Goal: Task Accomplishment & Management: Use online tool/utility

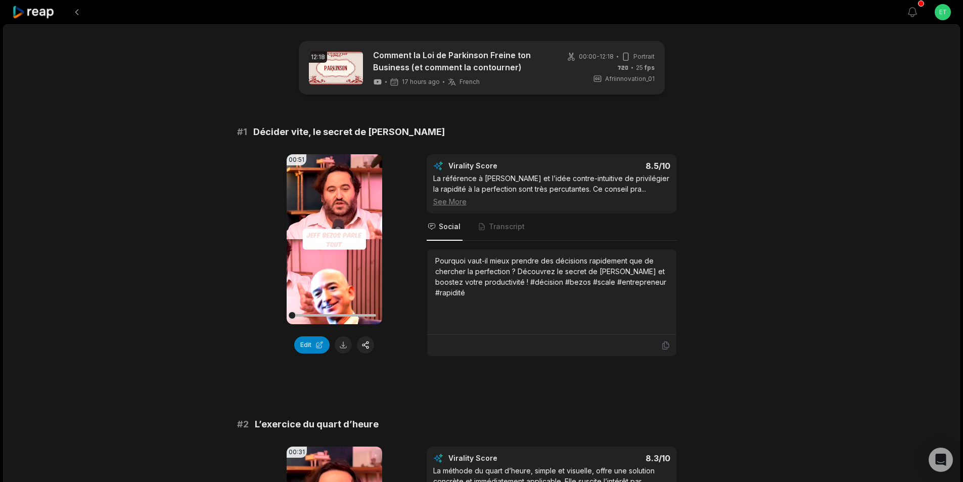
click at [39, 11] on icon at bounding box center [33, 13] width 43 height 14
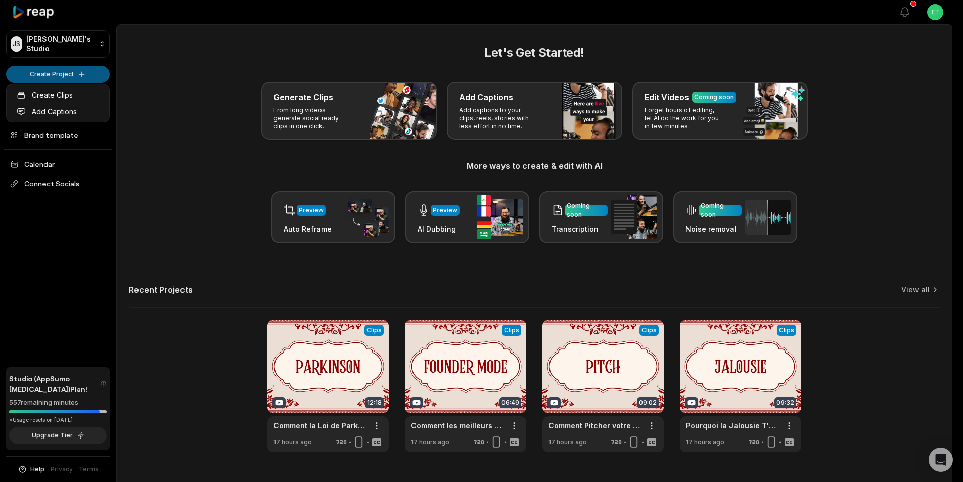
click at [71, 73] on html "JS Jonas's Studio Create Project Home Projects Brand template Calendar Connect …" at bounding box center [481, 241] width 963 height 482
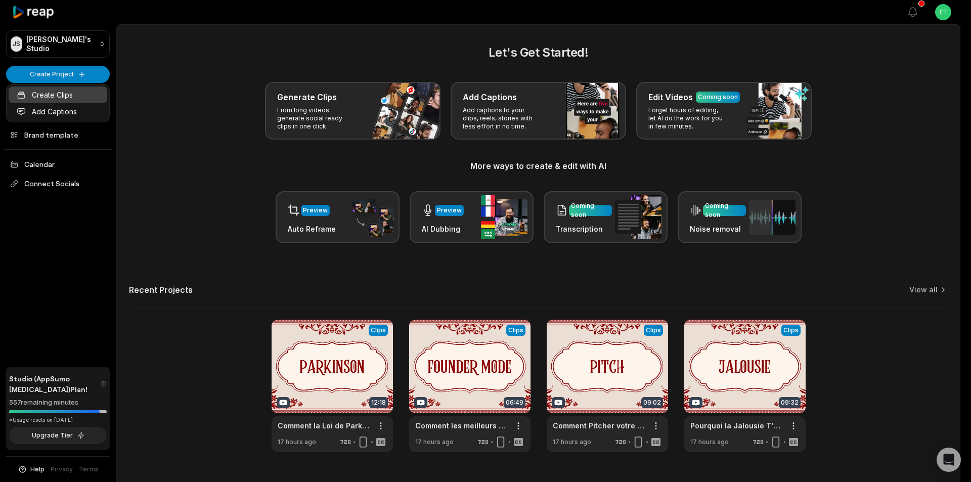
click at [47, 92] on link "Create Clips" at bounding box center [58, 94] width 99 height 17
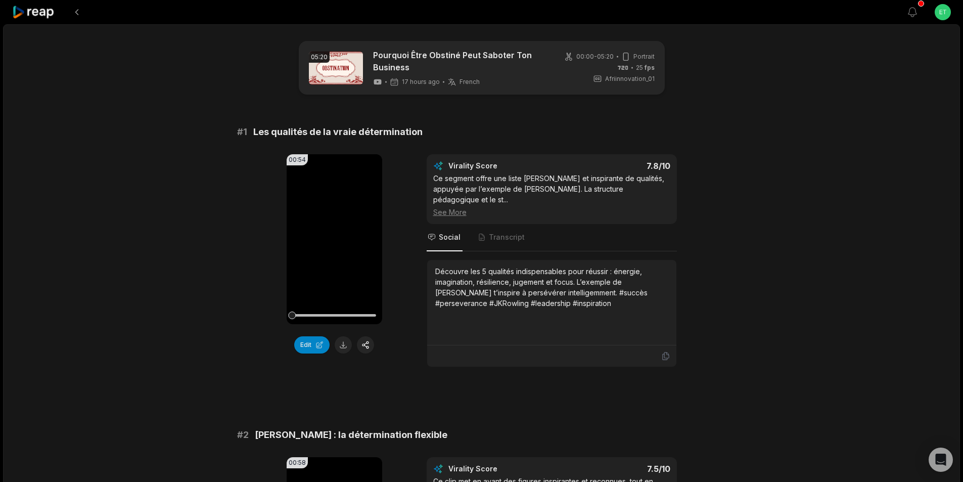
click at [41, 9] on icon at bounding box center [33, 13] width 43 height 14
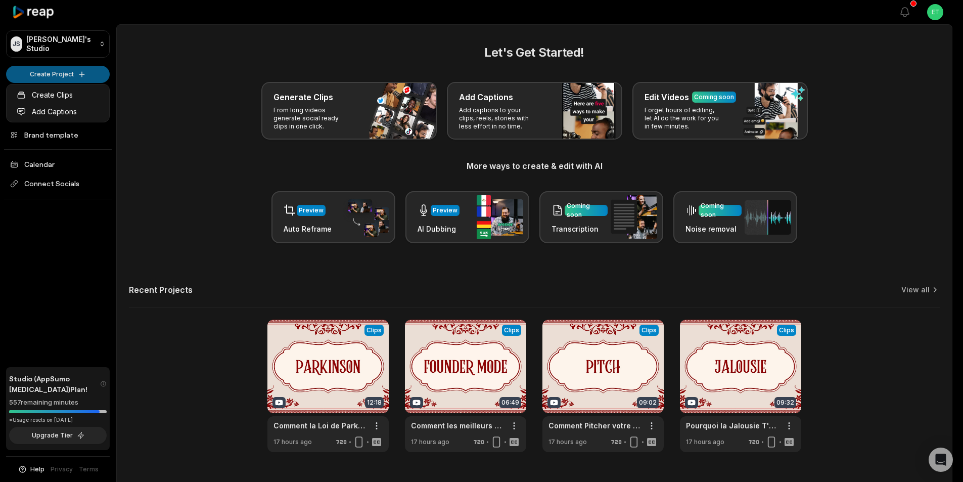
click at [81, 68] on html "[PERSON_NAME] Studio Create Project Home Projects Brand template Calendar Conne…" at bounding box center [481, 241] width 963 height 482
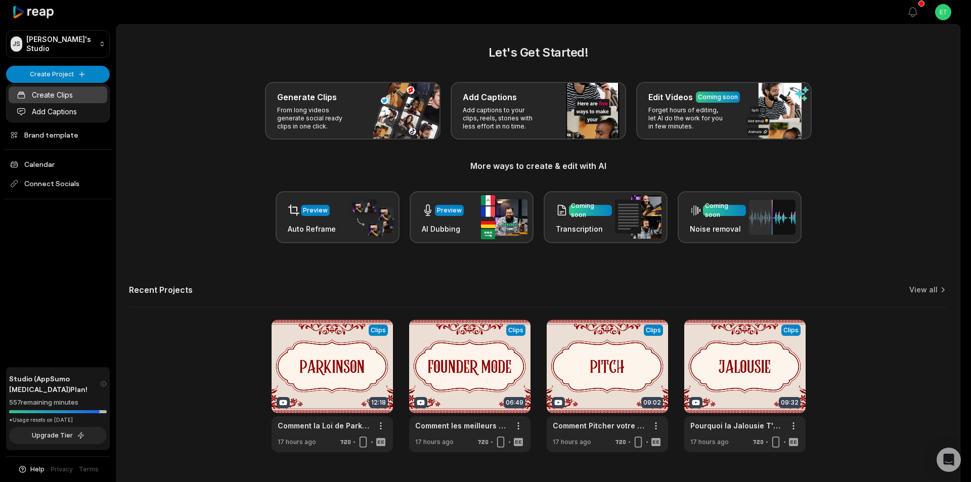
click at [54, 95] on link "Create Clips" at bounding box center [58, 94] width 99 height 17
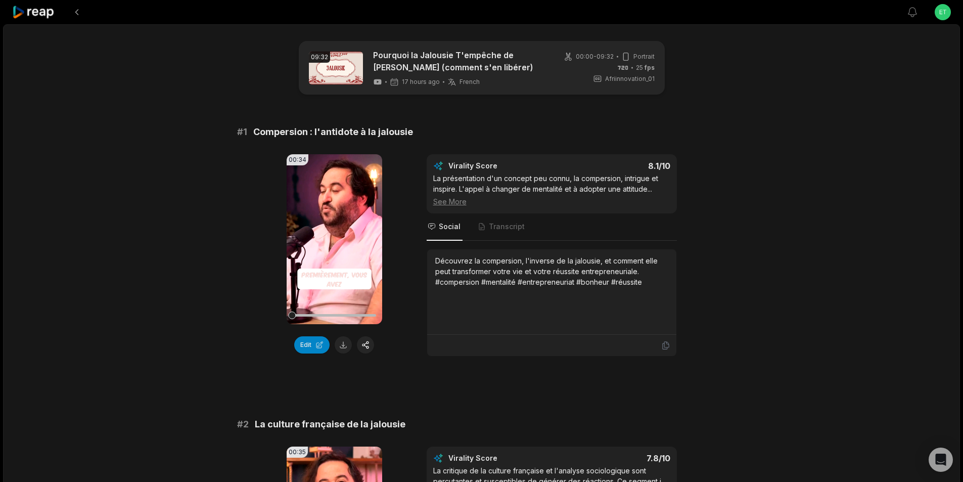
click at [41, 11] on icon at bounding box center [33, 13] width 43 height 14
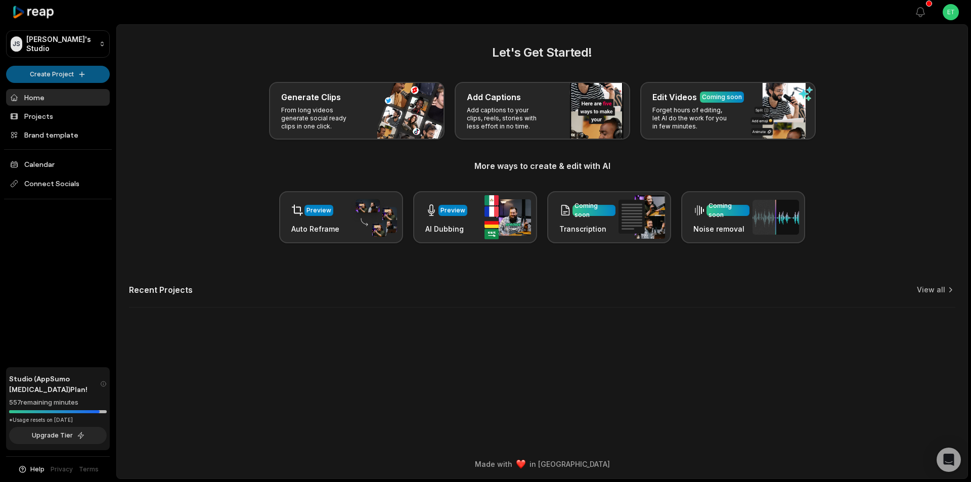
click at [64, 71] on html "JS Jonas's Studio Create Project Home Projects Brand template Calendar Connect …" at bounding box center [485, 241] width 971 height 482
click at [60, 93] on link "Create Clips" at bounding box center [58, 94] width 99 height 17
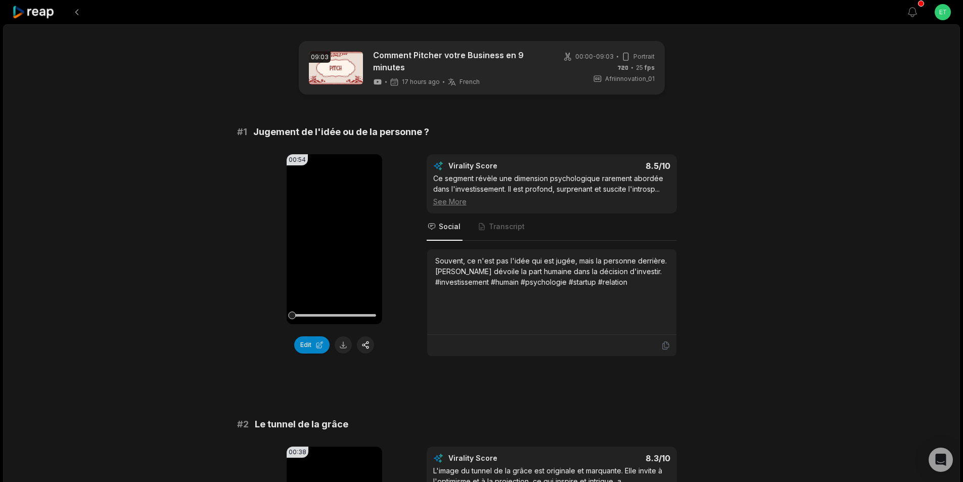
click at [37, 10] on icon at bounding box center [33, 13] width 43 height 14
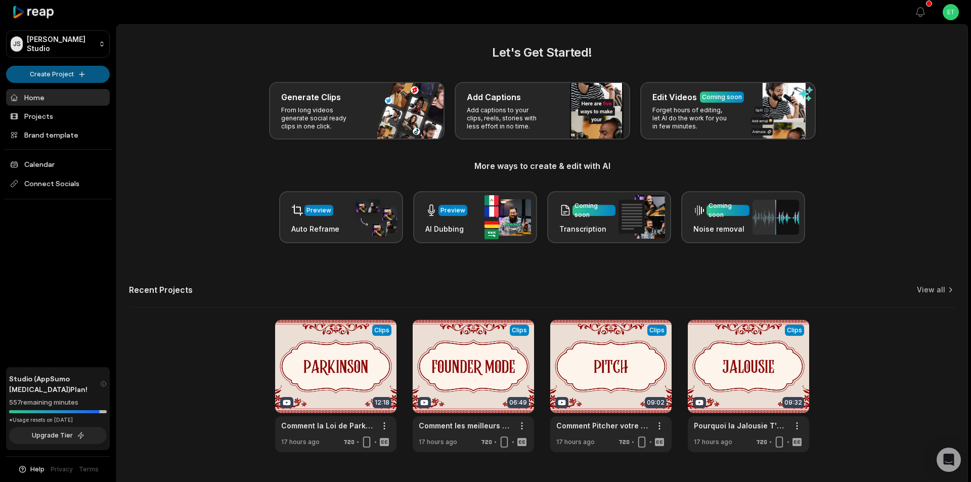
click at [72, 75] on html "JS Jonas's Studio Create Project Home Projects Brand template Calendar Connect …" at bounding box center [485, 241] width 971 height 482
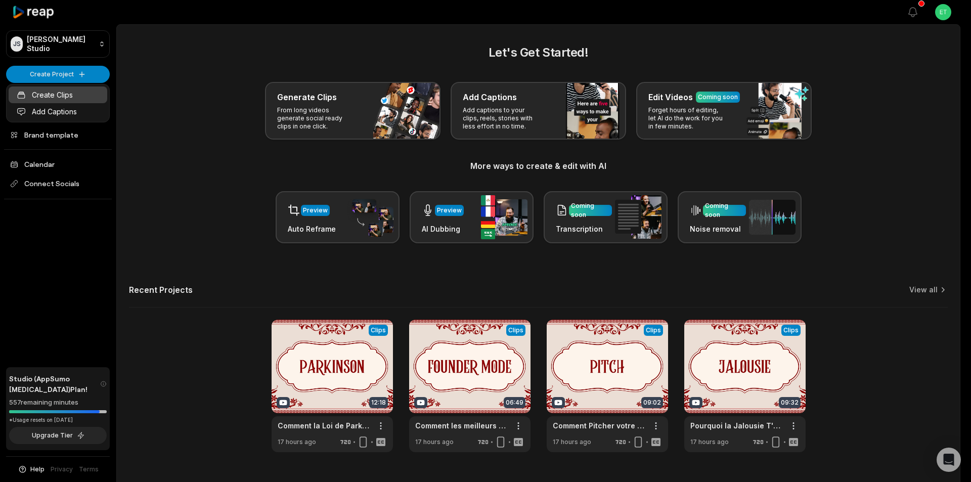
click at [54, 92] on link "Create Clips" at bounding box center [58, 94] width 99 height 17
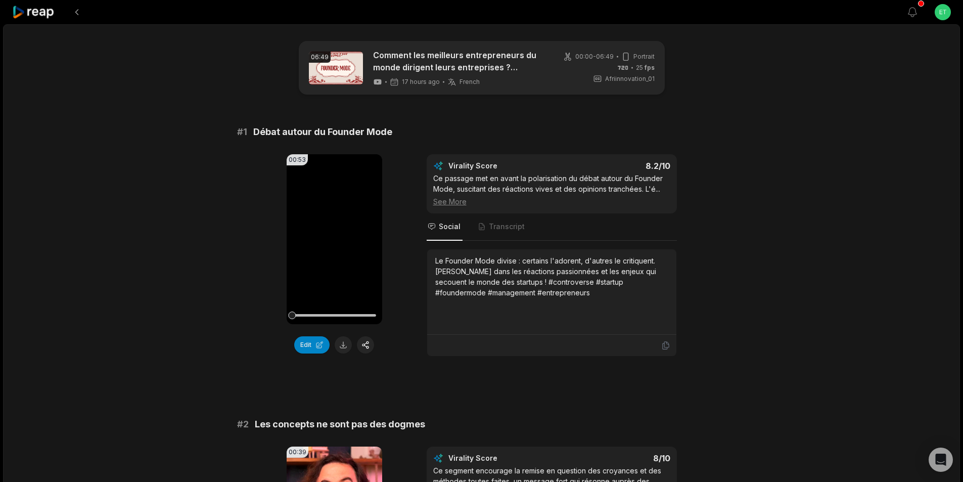
click at [45, 0] on div at bounding box center [33, 12] width 43 height 24
click at [41, 10] on icon at bounding box center [33, 13] width 43 height 14
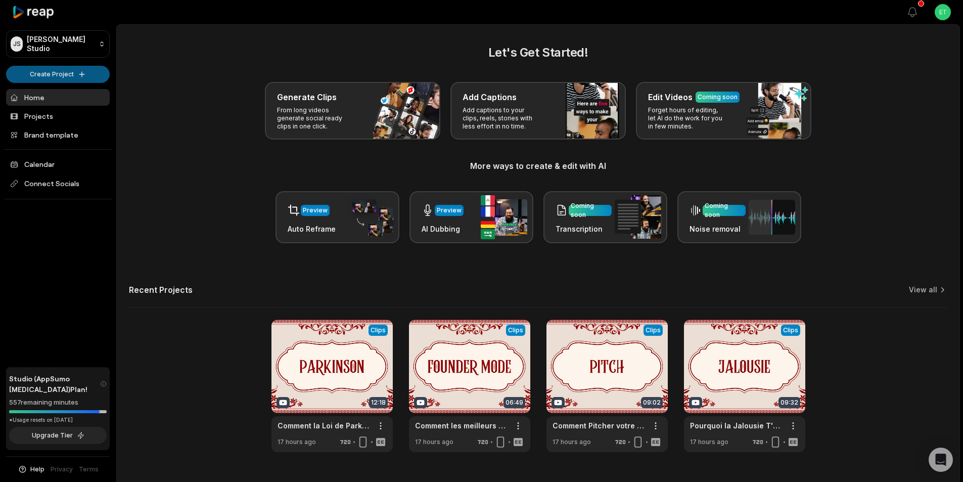
click at [62, 74] on html "JS Jonas's Studio Create Project Home Projects Brand template Calendar Connect …" at bounding box center [481, 241] width 963 height 482
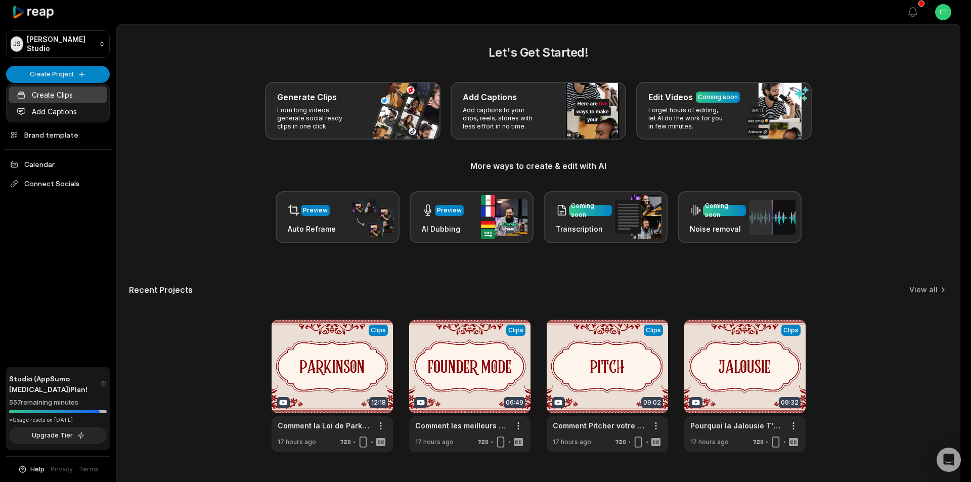
click at [51, 93] on link "Create Clips" at bounding box center [58, 94] width 99 height 17
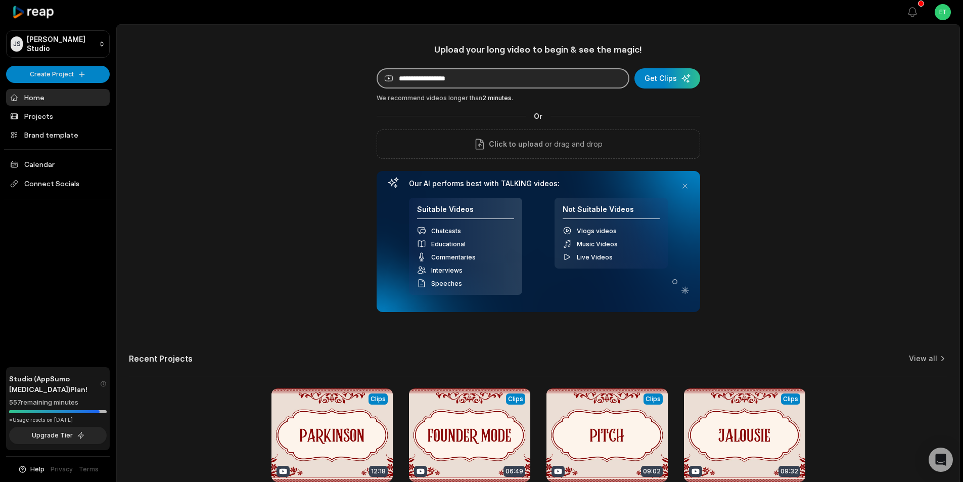
click at [457, 76] on input at bounding box center [503, 78] width 253 height 20
paste input "**********"
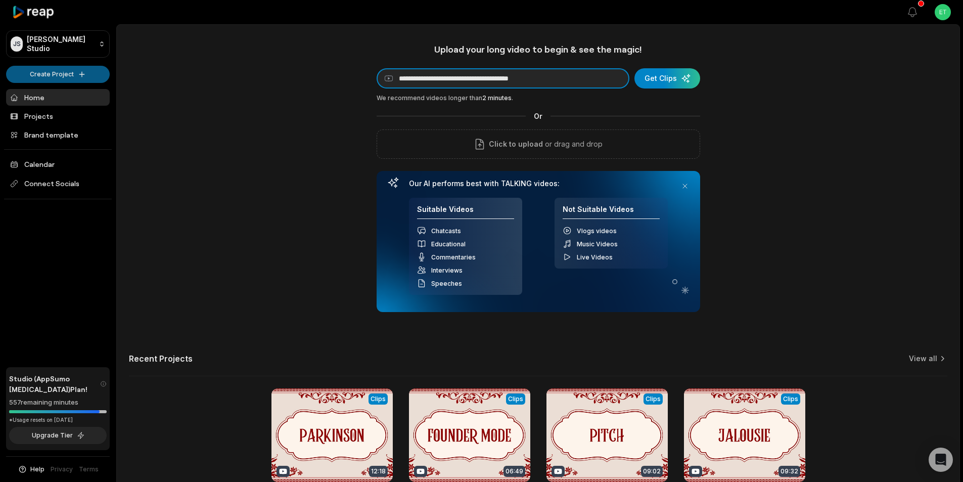
type input "**********"
click at [665, 91] on div "**********" at bounding box center [539, 177] width 324 height 269
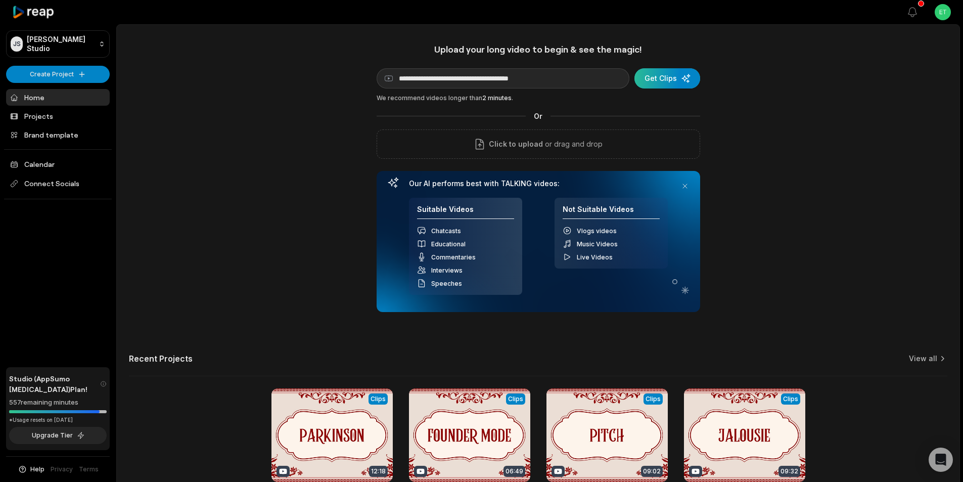
click at [664, 75] on div "submit" at bounding box center [668, 78] width 66 height 20
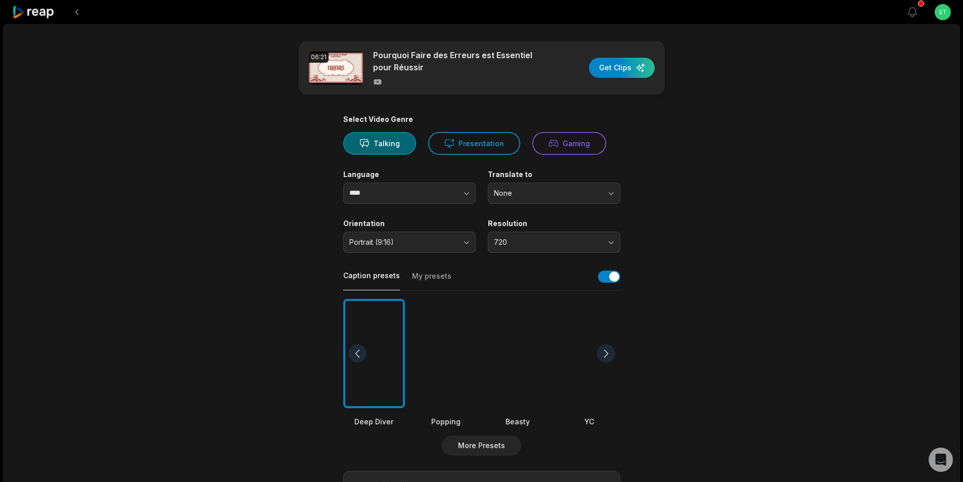
click at [433, 275] on button "My presets" at bounding box center [431, 280] width 39 height 19
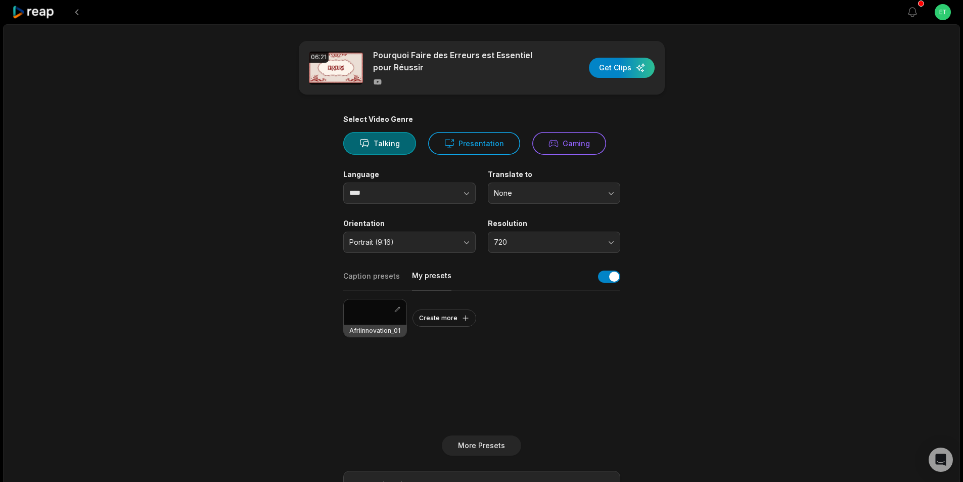
click at [373, 316] on div at bounding box center [375, 311] width 63 height 25
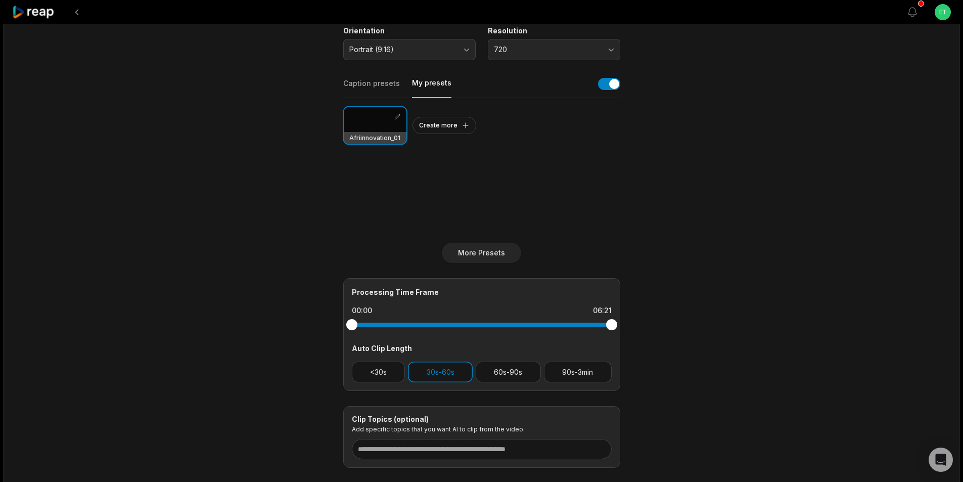
scroll to position [202, 0]
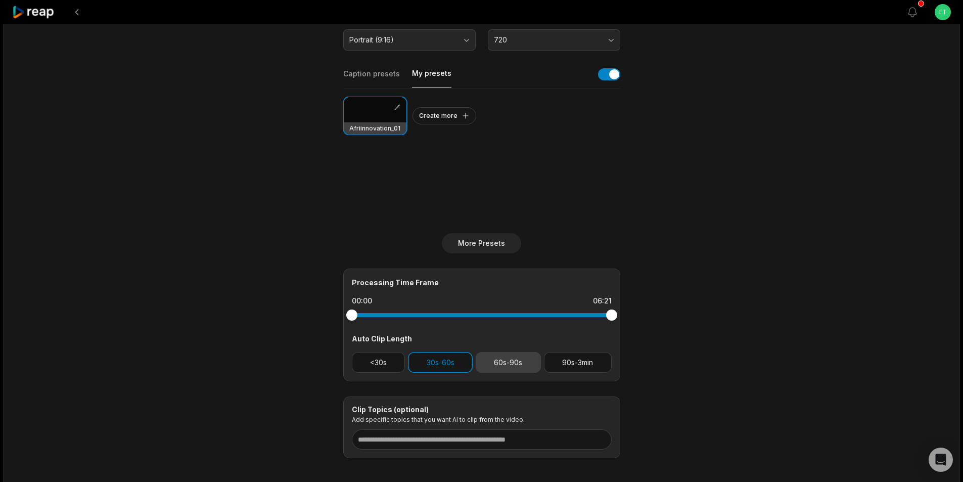
click at [507, 353] on button "60s-90s" at bounding box center [508, 362] width 65 height 21
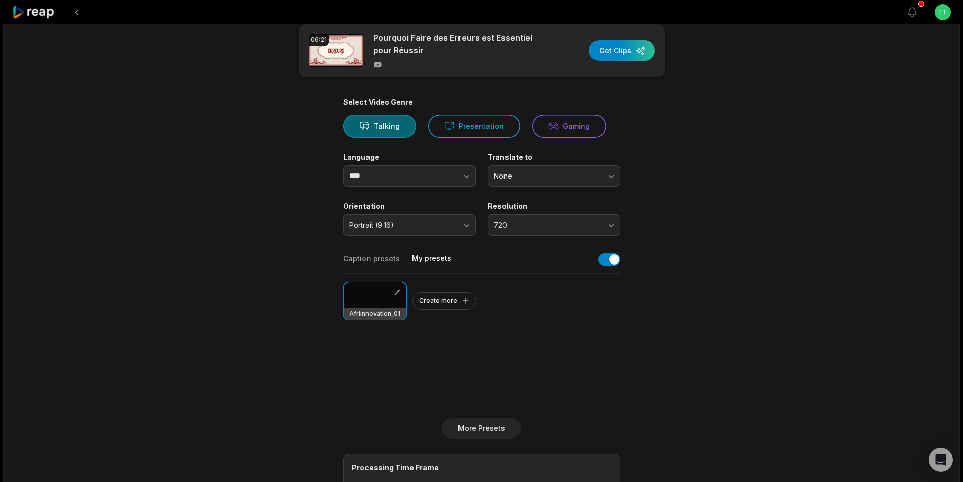
scroll to position [0, 0]
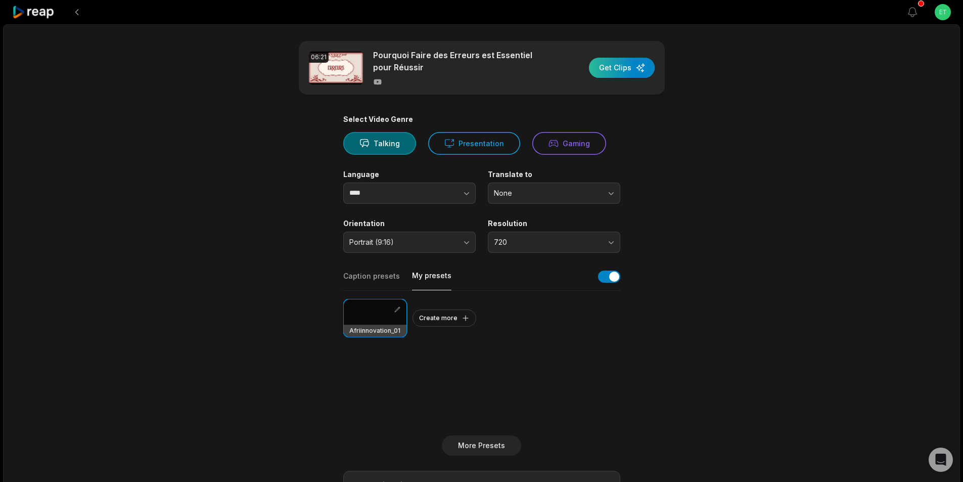
click at [620, 67] on div "button" at bounding box center [622, 68] width 66 height 20
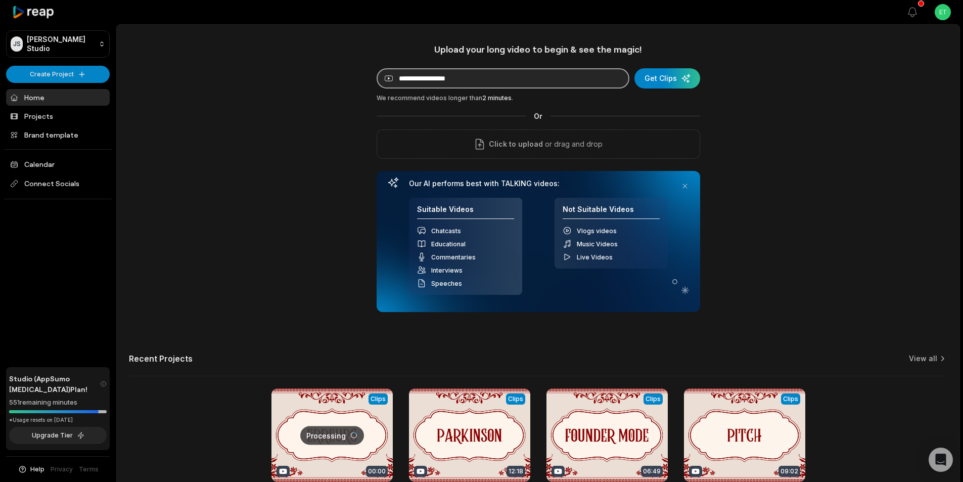
click at [461, 75] on input at bounding box center [503, 78] width 253 height 20
paste input "**********"
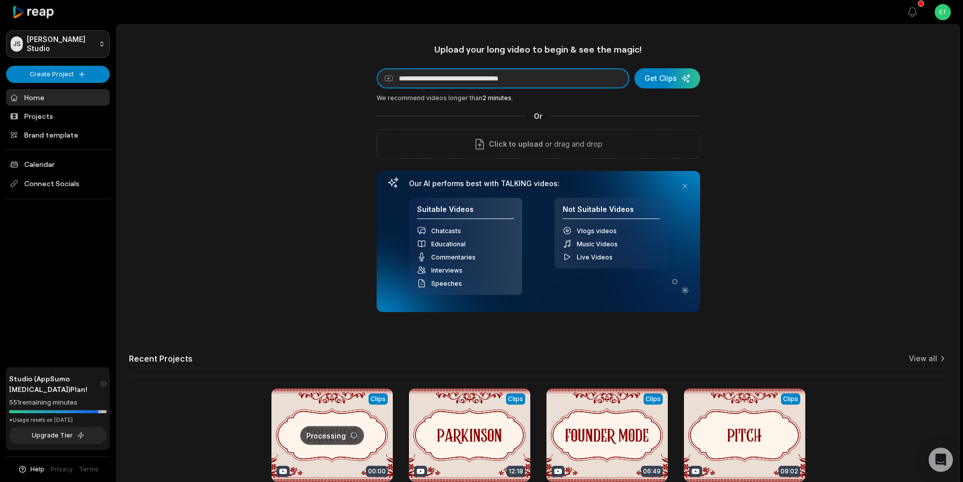
type input "**********"
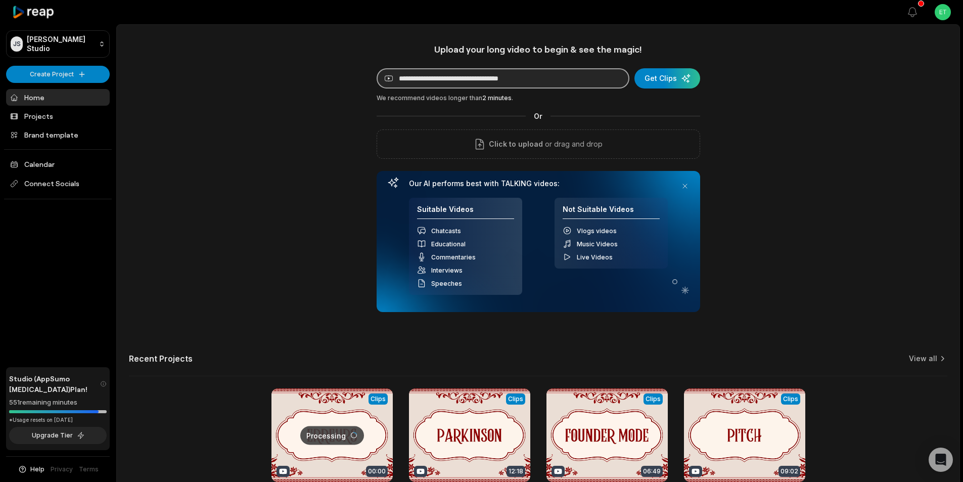
click at [526, 76] on input "**********" at bounding box center [503, 78] width 253 height 20
paste input "**********"
type input "**********"
click at [676, 75] on div "submit" at bounding box center [668, 78] width 66 height 20
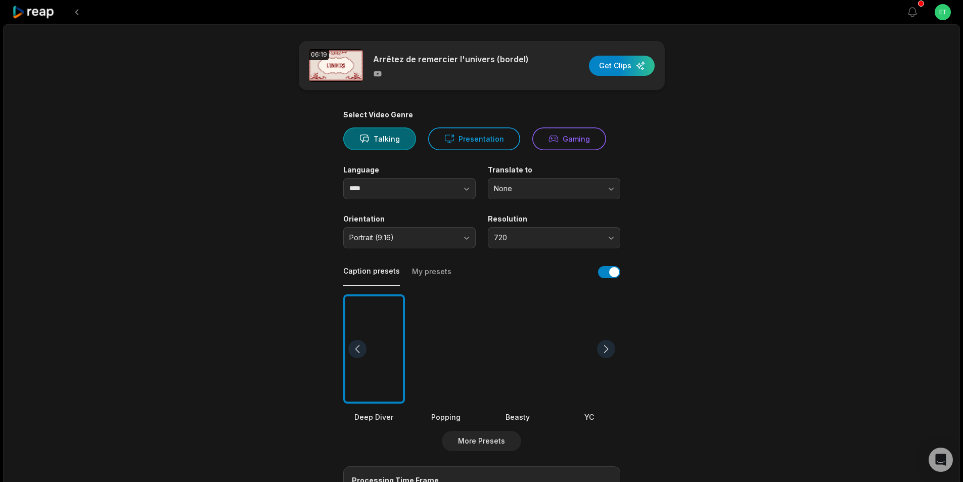
click at [436, 272] on button "My presets" at bounding box center [431, 275] width 39 height 19
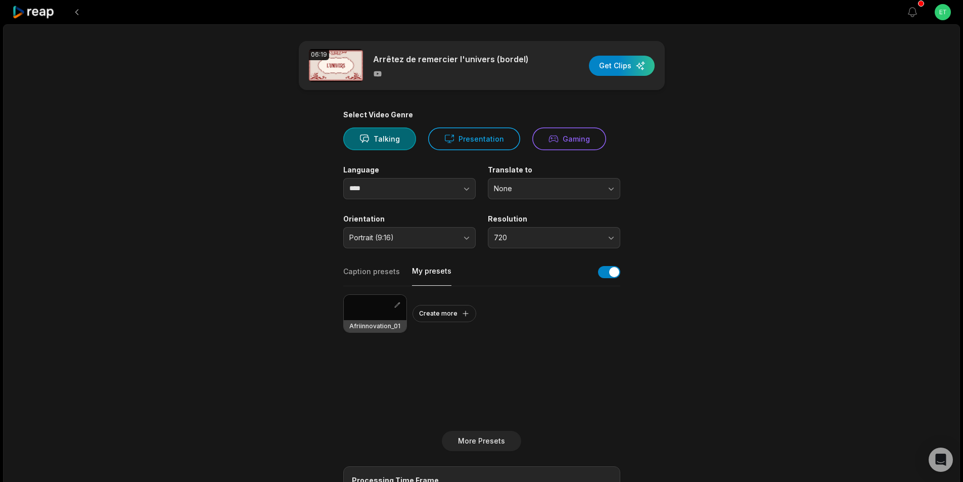
click at [370, 303] on div at bounding box center [375, 307] width 63 height 25
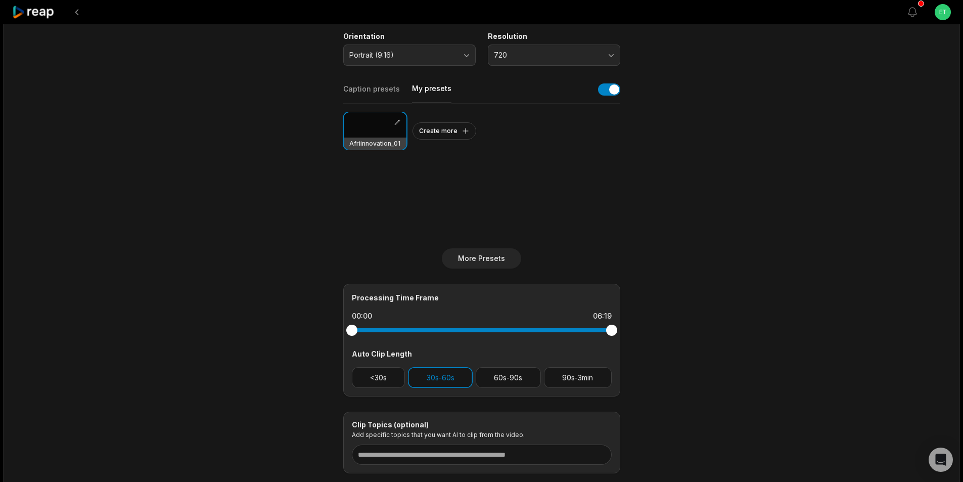
scroll to position [202, 0]
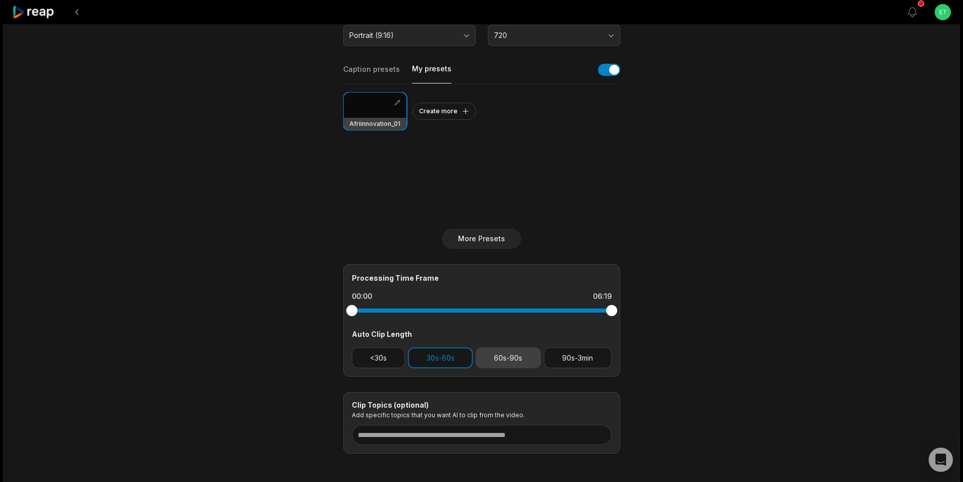
click at [518, 361] on button "60s-90s" at bounding box center [508, 357] width 65 height 21
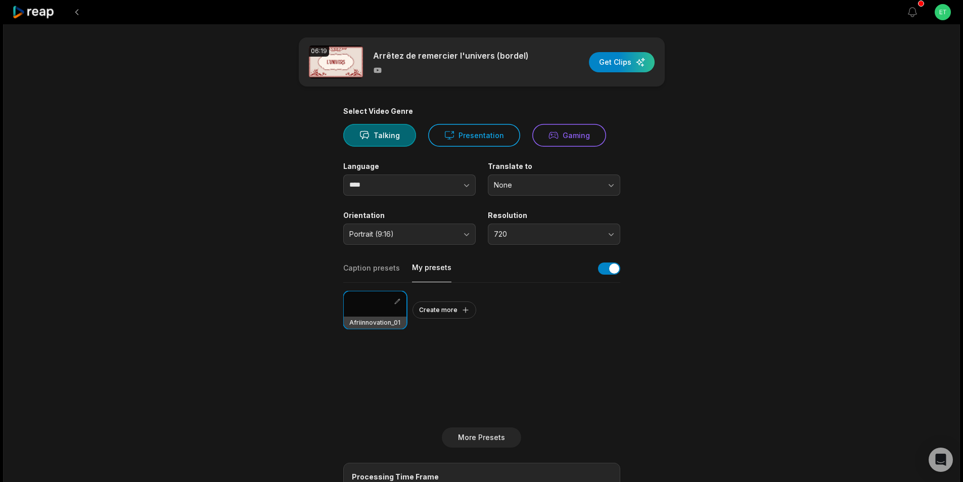
scroll to position [0, 0]
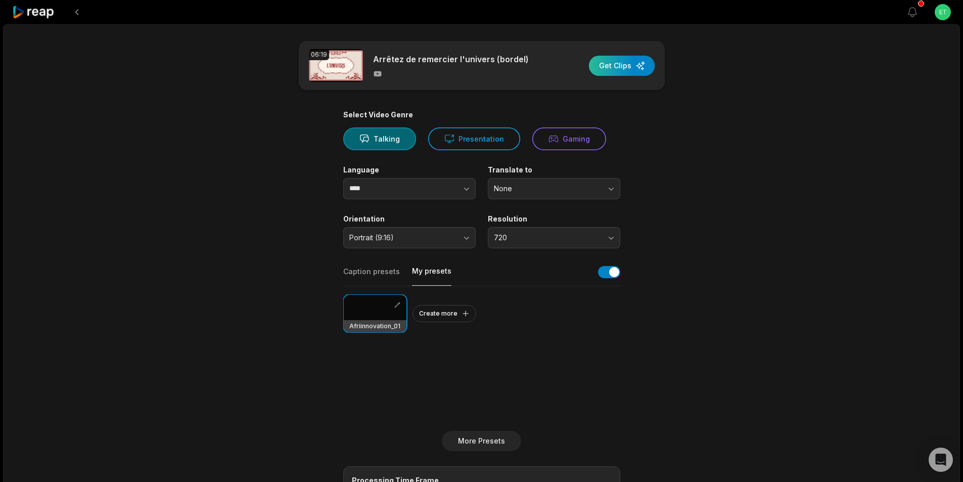
click at [626, 70] on div "button" at bounding box center [622, 66] width 66 height 20
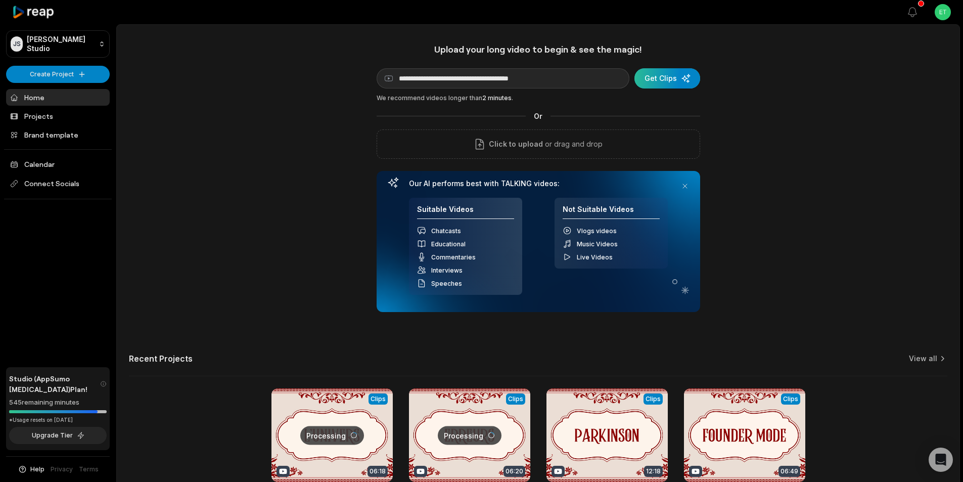
type input "**********"
click at [664, 72] on div "submit" at bounding box center [668, 78] width 66 height 20
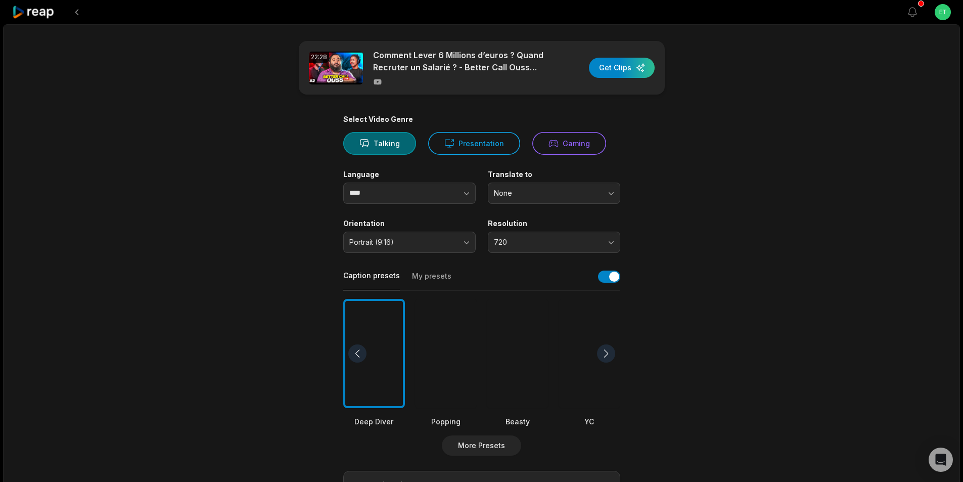
click at [429, 274] on button "My presets" at bounding box center [431, 280] width 39 height 19
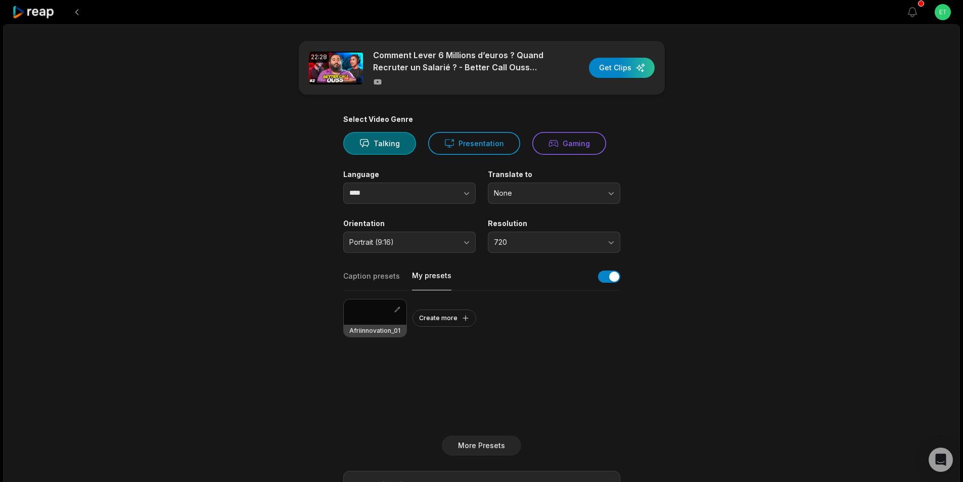
click at [371, 309] on div at bounding box center [375, 311] width 63 height 25
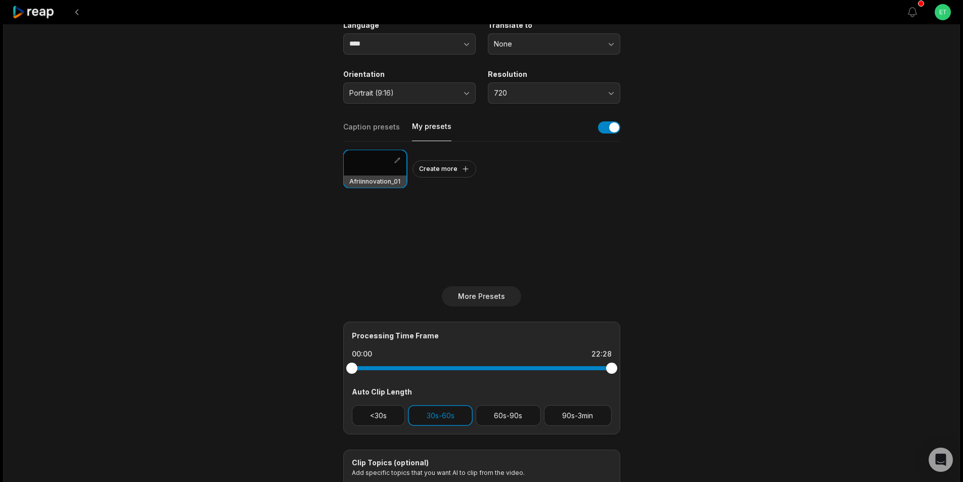
scroll to position [152, 0]
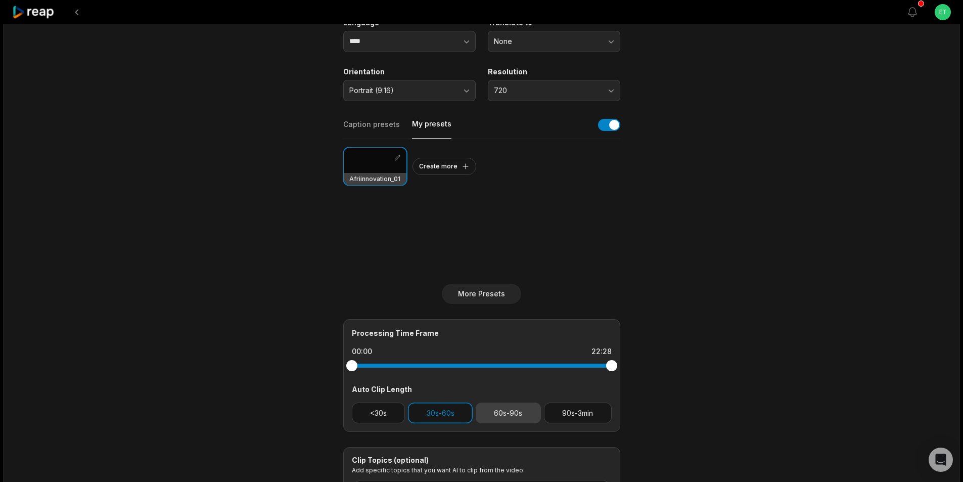
click at [509, 408] on button "60s-90s" at bounding box center [508, 413] width 65 height 21
click at [575, 413] on button "90s-3min" at bounding box center [578, 413] width 68 height 21
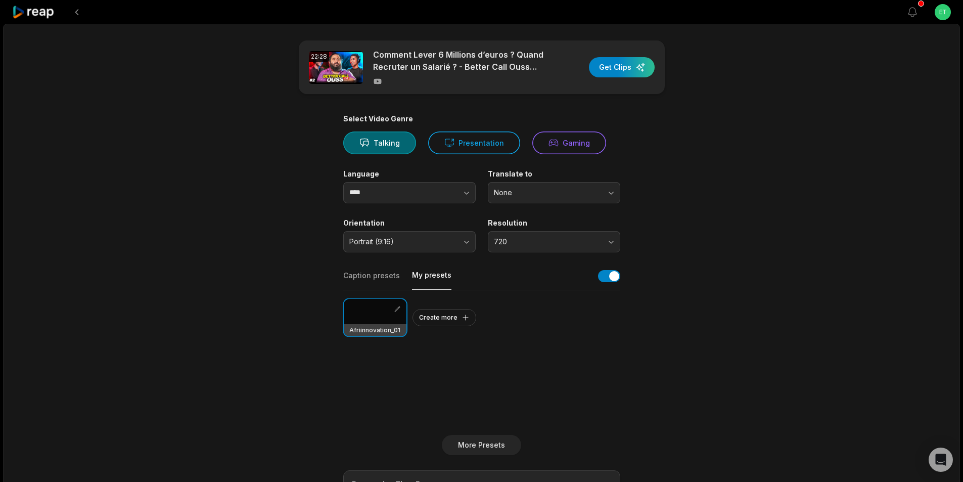
scroll to position [0, 0]
click at [618, 68] on div "button" at bounding box center [622, 68] width 66 height 20
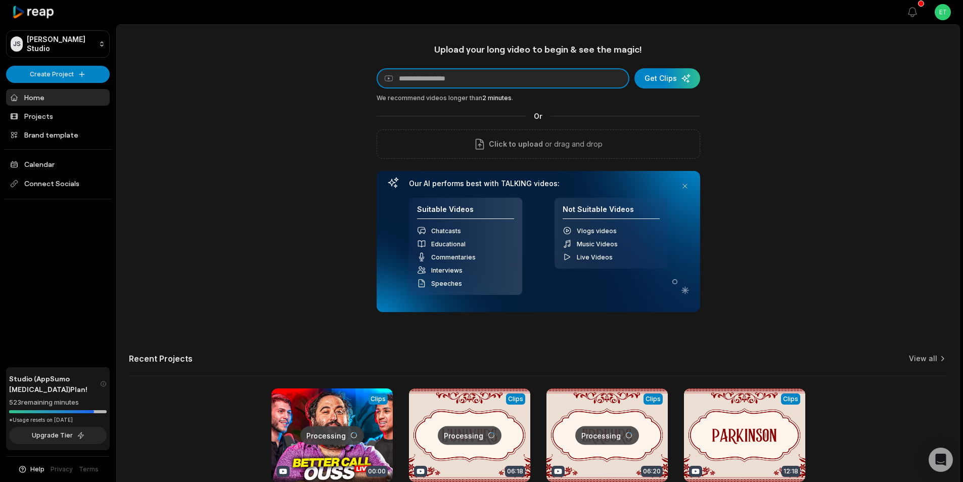
drag, startPoint x: 0, startPoint y: 0, endPoint x: 422, endPoint y: 77, distance: 429.2
click at [422, 77] on input at bounding box center [503, 78] width 253 height 20
paste input "**********"
type input "**********"
click at [668, 80] on div "submit" at bounding box center [668, 78] width 66 height 20
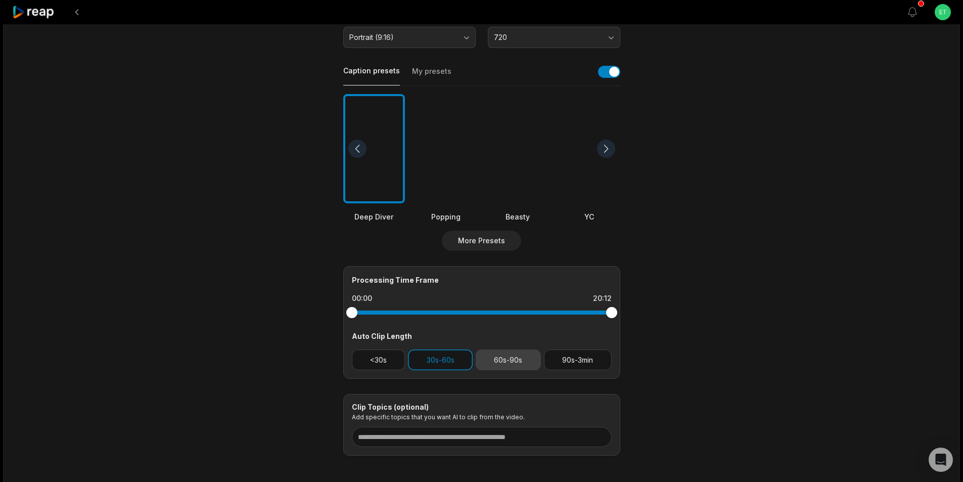
scroll to position [251, 0]
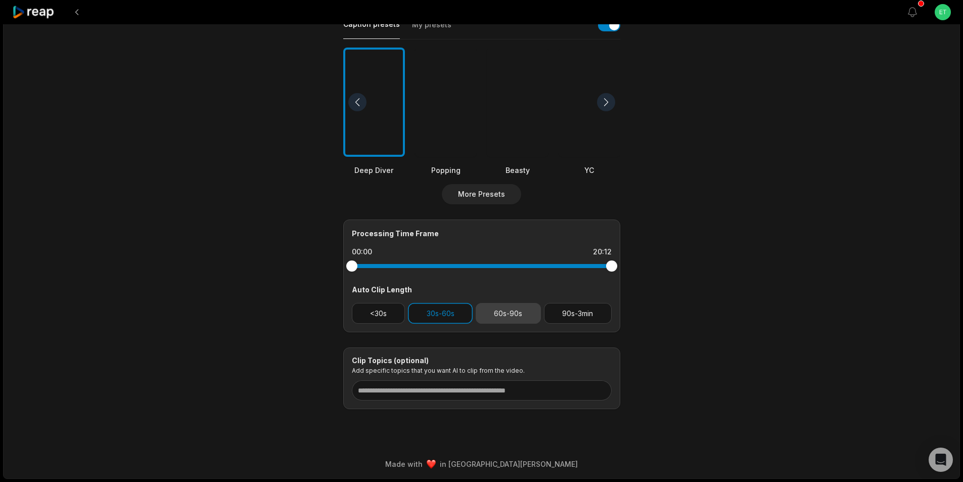
drag, startPoint x: 508, startPoint y: 314, endPoint x: 532, endPoint y: 315, distance: 24.3
click at [508, 314] on button "60s-90s" at bounding box center [508, 313] width 65 height 21
click at [570, 315] on button "90s-3min" at bounding box center [578, 313] width 68 height 21
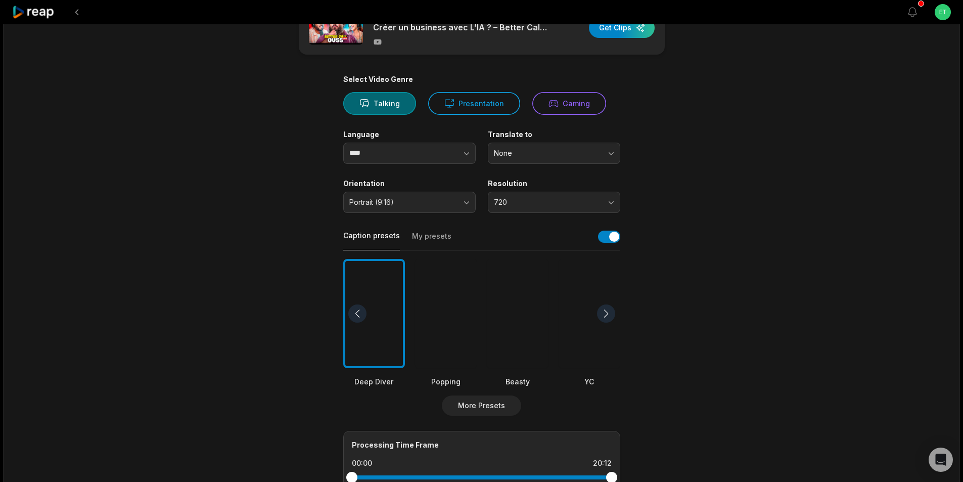
scroll to position [0, 0]
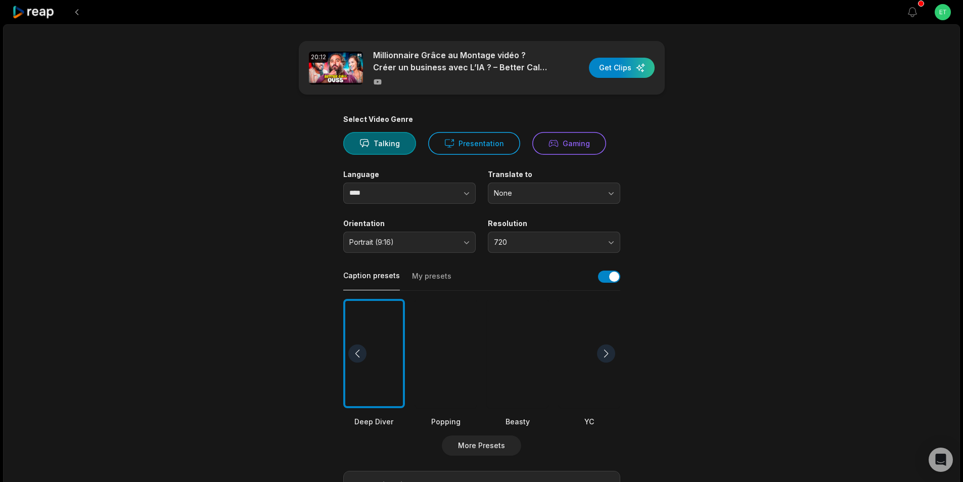
click at [427, 275] on button "My presets" at bounding box center [431, 280] width 39 height 19
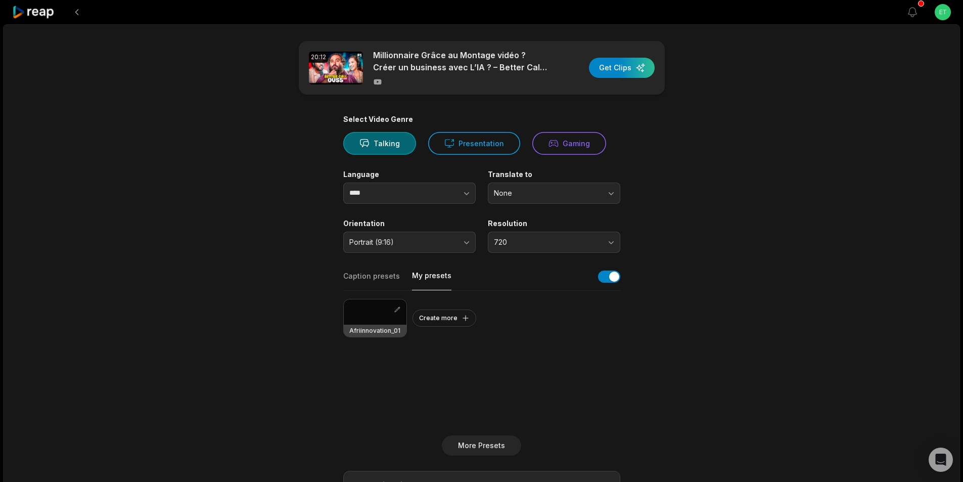
click at [386, 314] on div at bounding box center [375, 311] width 63 height 25
click at [612, 67] on div "button" at bounding box center [622, 68] width 66 height 20
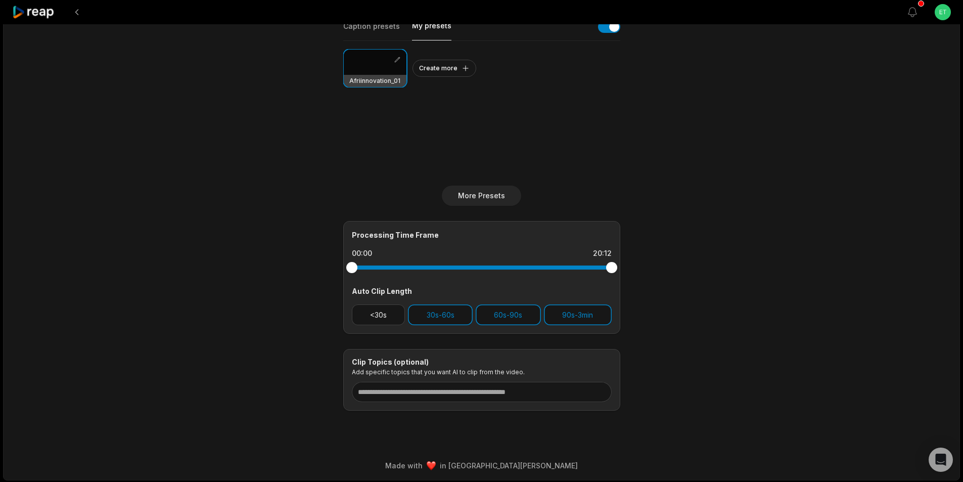
scroll to position [251, 0]
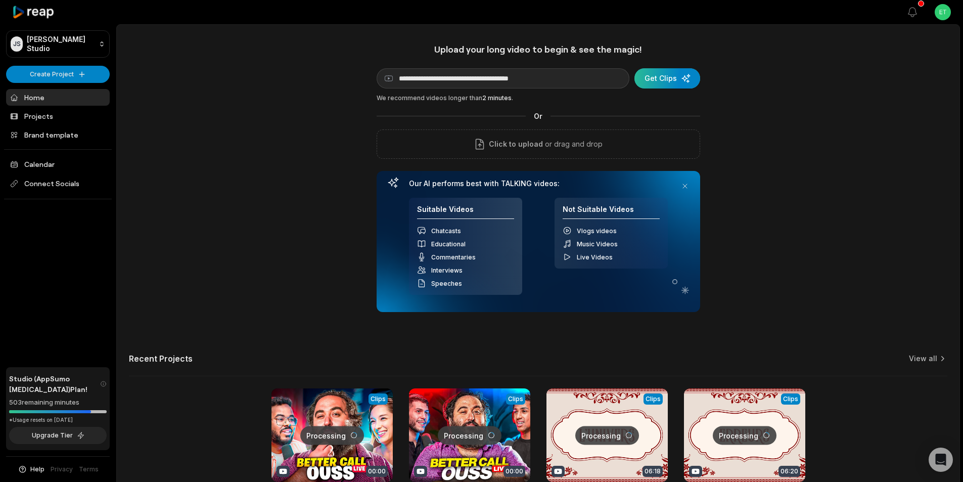
type input "**********"
click at [658, 76] on div "submit" at bounding box center [668, 78] width 66 height 20
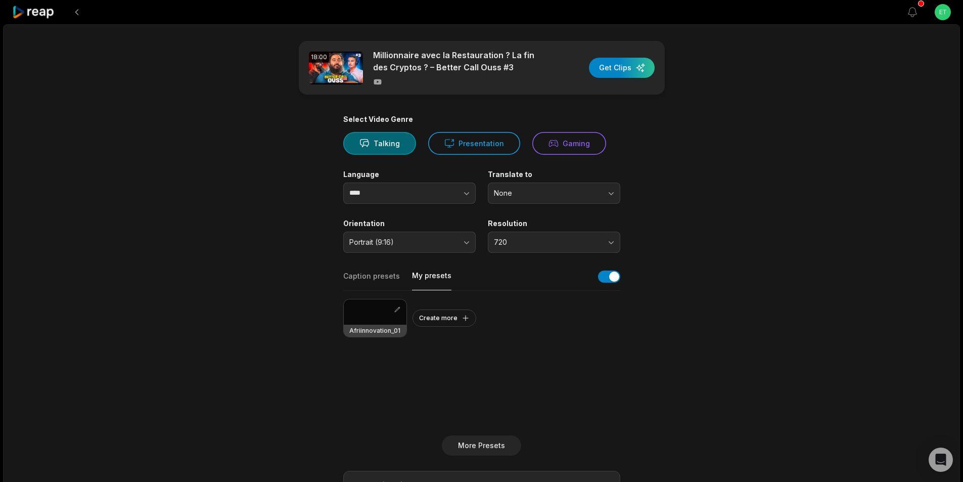
click at [435, 275] on button "My presets" at bounding box center [431, 281] width 39 height 20
click at [372, 310] on div at bounding box center [375, 311] width 63 height 25
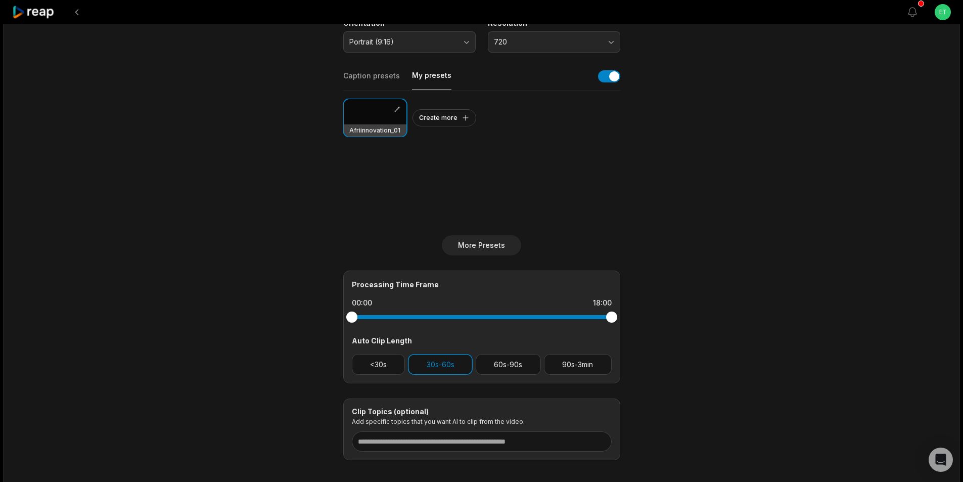
scroll to position [202, 0]
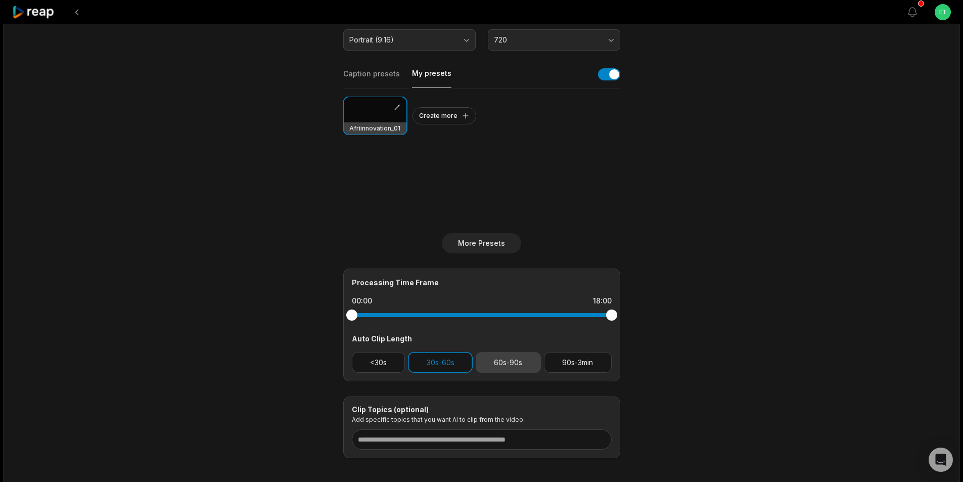
click at [510, 366] on button "60s-90s" at bounding box center [508, 362] width 65 height 21
drag, startPoint x: 570, startPoint y: 362, endPoint x: 578, endPoint y: 363, distance: 8.1
click at [570, 362] on button "90s-3min" at bounding box center [578, 362] width 68 height 21
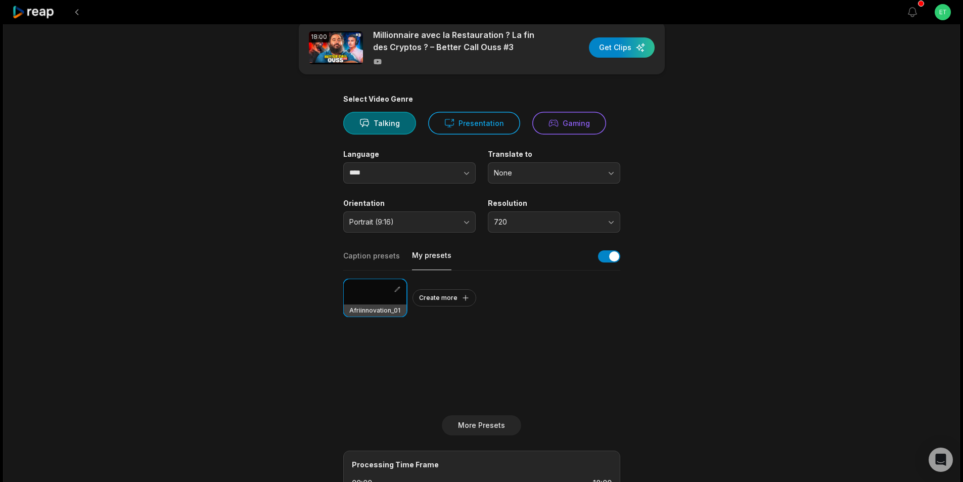
scroll to position [0, 0]
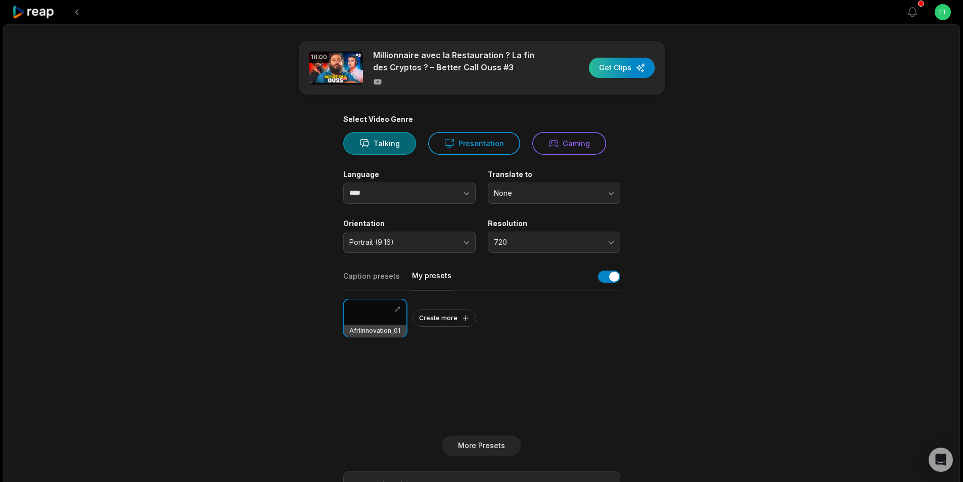
click at [621, 69] on div "button" at bounding box center [622, 68] width 66 height 20
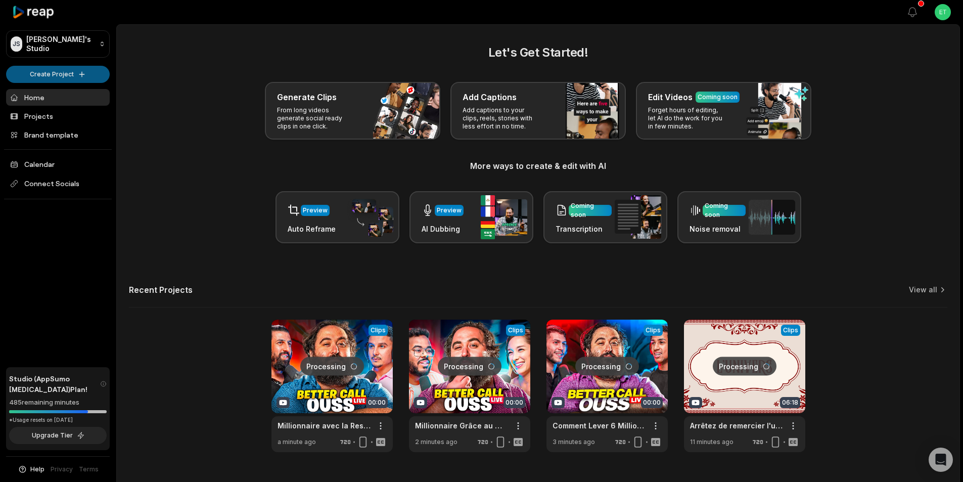
click at [75, 69] on html "[PERSON_NAME] Studio Create Project Home Projects Brand template Calendar Conne…" at bounding box center [481, 241] width 963 height 482
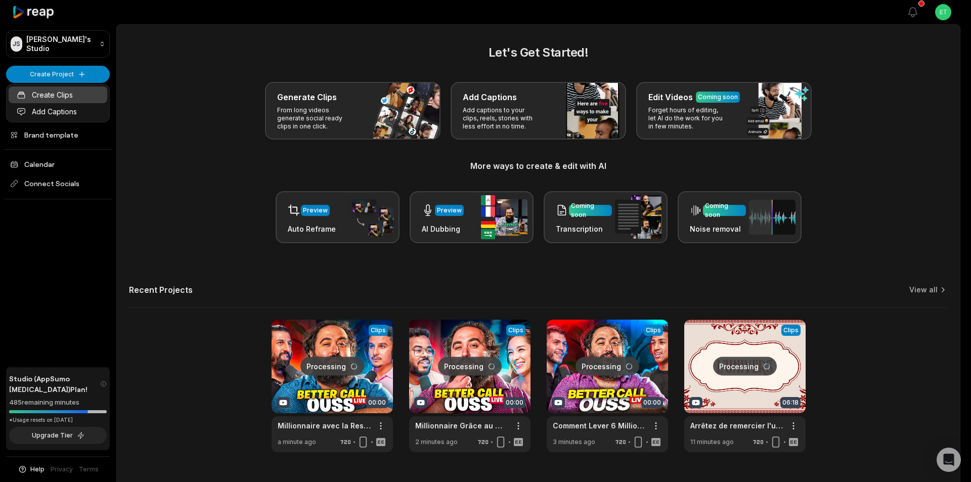
click at [51, 96] on link "Create Clips" at bounding box center [58, 94] width 99 height 17
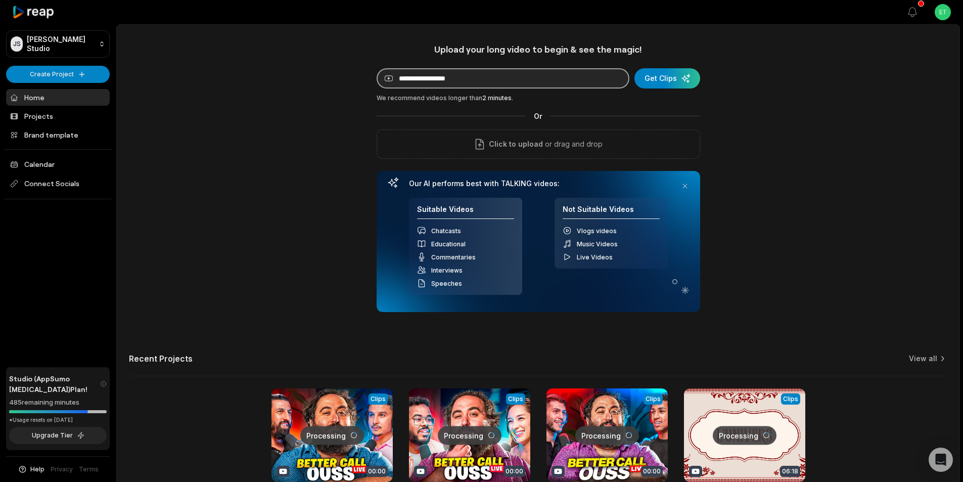
click at [439, 75] on input at bounding box center [503, 78] width 253 height 20
paste input "**********"
type input "**********"
click at [661, 75] on div "submit" at bounding box center [668, 78] width 66 height 20
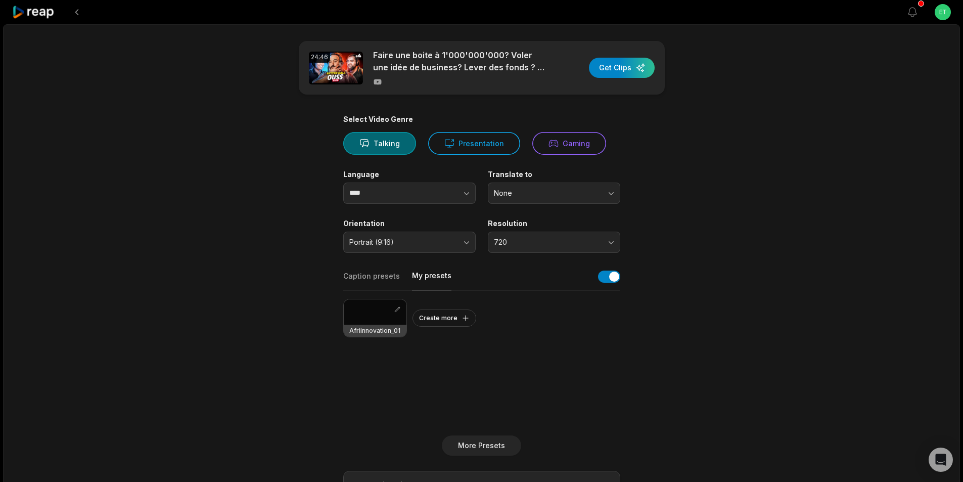
click at [431, 274] on button "My presets" at bounding box center [431, 281] width 39 height 20
click at [371, 307] on div at bounding box center [375, 311] width 63 height 25
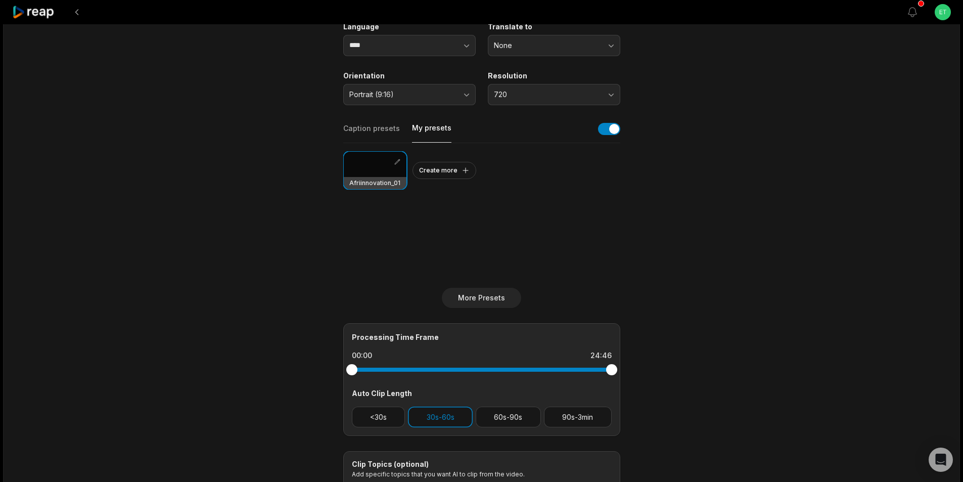
scroll to position [202, 0]
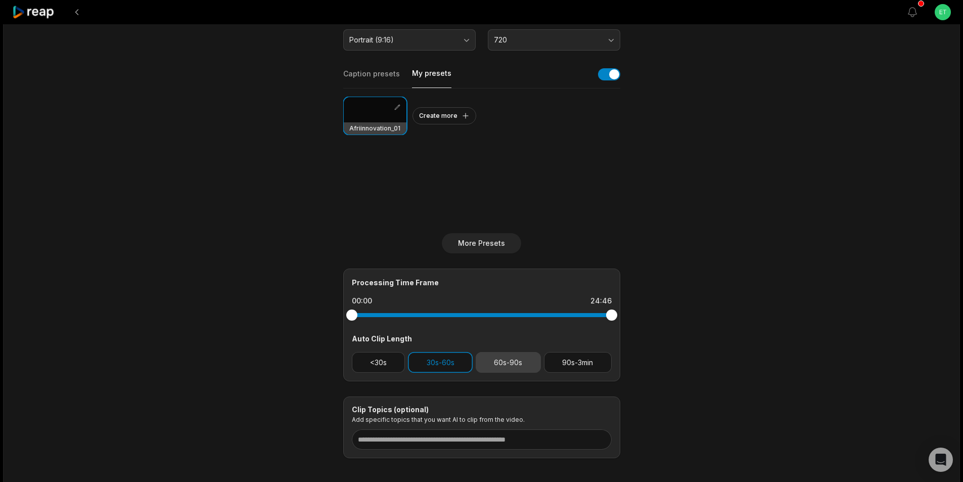
click at [497, 355] on button "60s-90s" at bounding box center [508, 362] width 65 height 21
click at [567, 363] on button "90s-3min" at bounding box center [578, 362] width 68 height 21
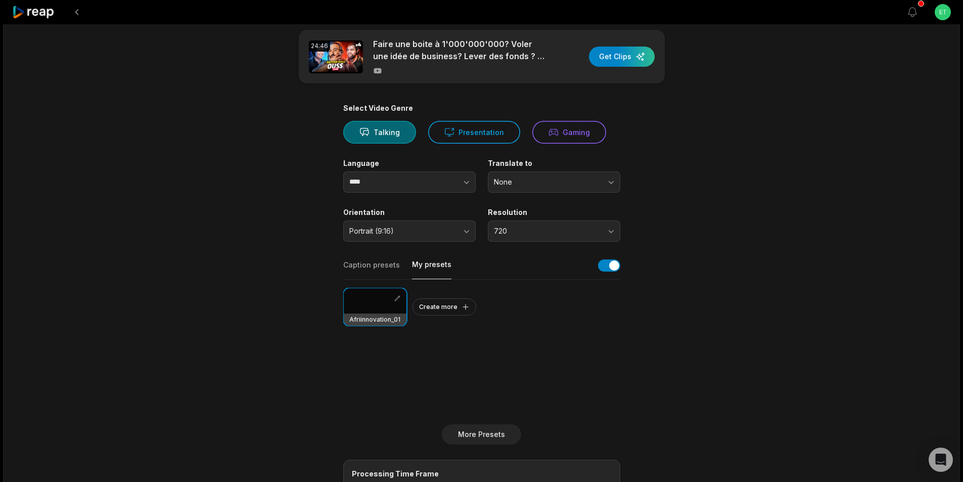
scroll to position [0, 0]
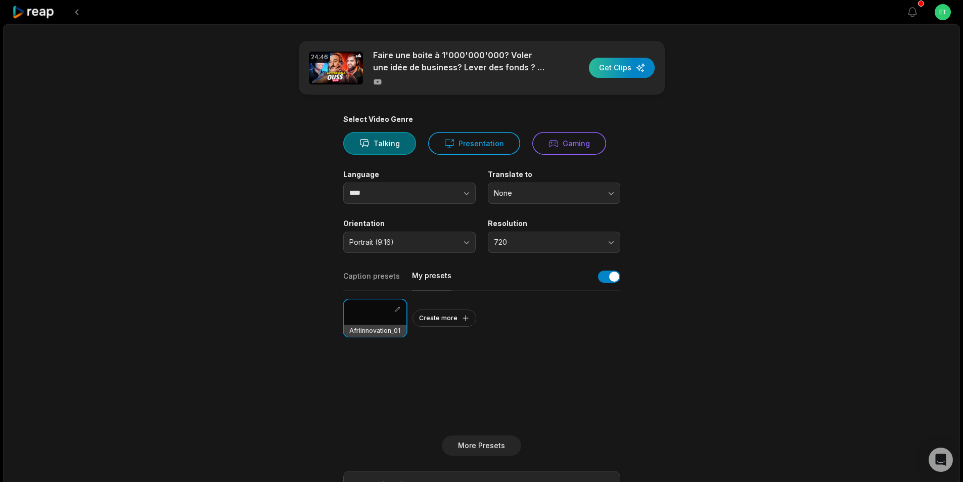
click at [627, 68] on div "button" at bounding box center [622, 68] width 66 height 20
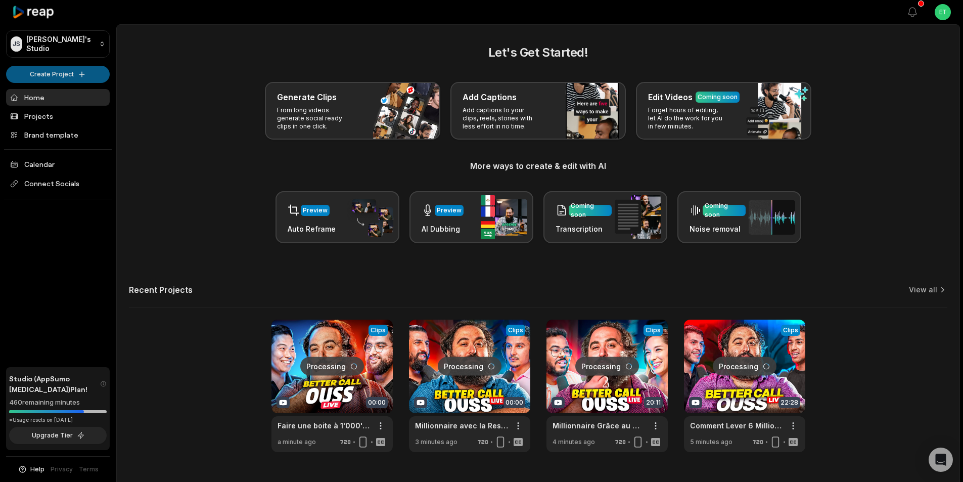
click at [73, 71] on html "[PERSON_NAME] Studio Create Project Home Projects Brand template Calendar Conne…" at bounding box center [481, 241] width 963 height 482
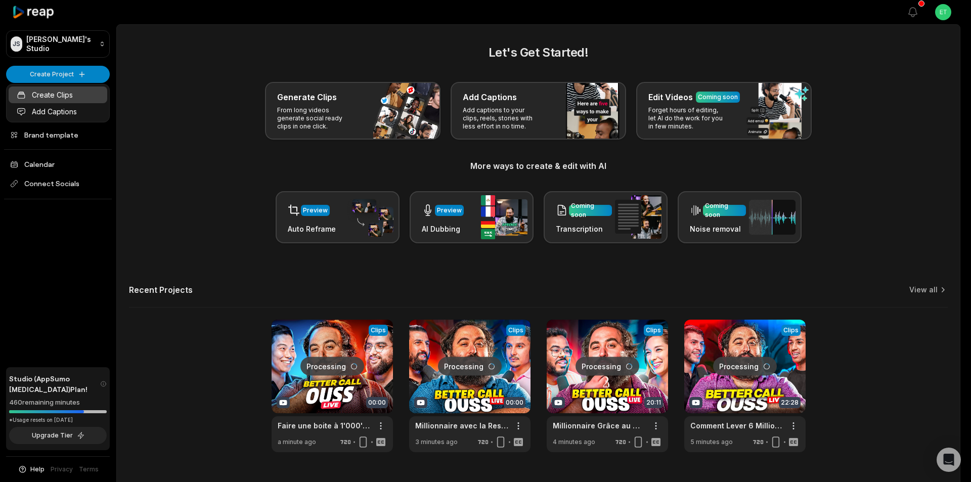
click at [47, 93] on link "Create Clips" at bounding box center [58, 94] width 99 height 17
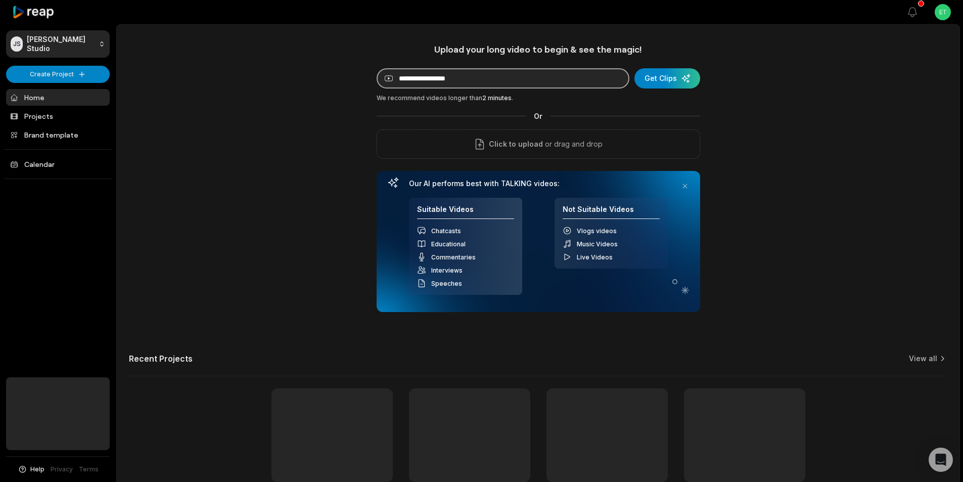
click at [443, 78] on input at bounding box center [503, 78] width 253 height 20
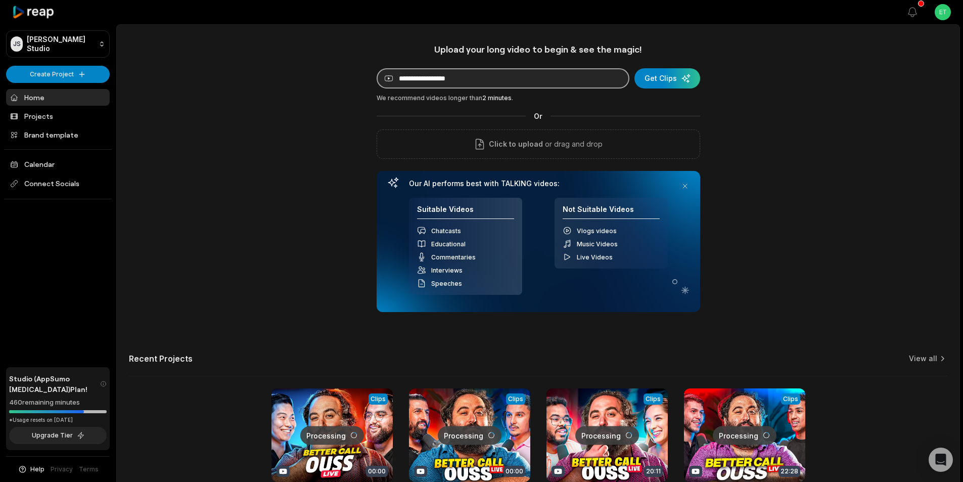
click at [443, 77] on input at bounding box center [503, 78] width 253 height 20
paste input "**********"
type input "**********"
click at [673, 80] on div "submit" at bounding box center [668, 78] width 66 height 20
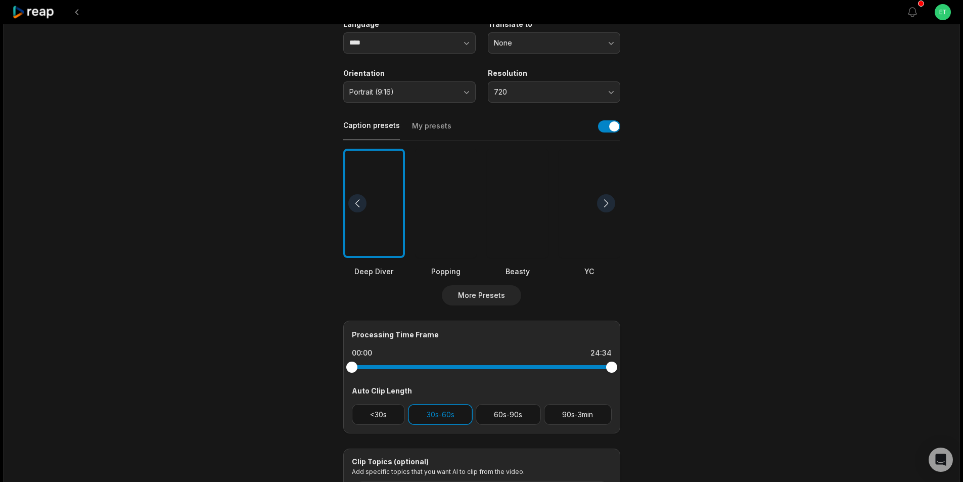
scroll to position [152, 0]
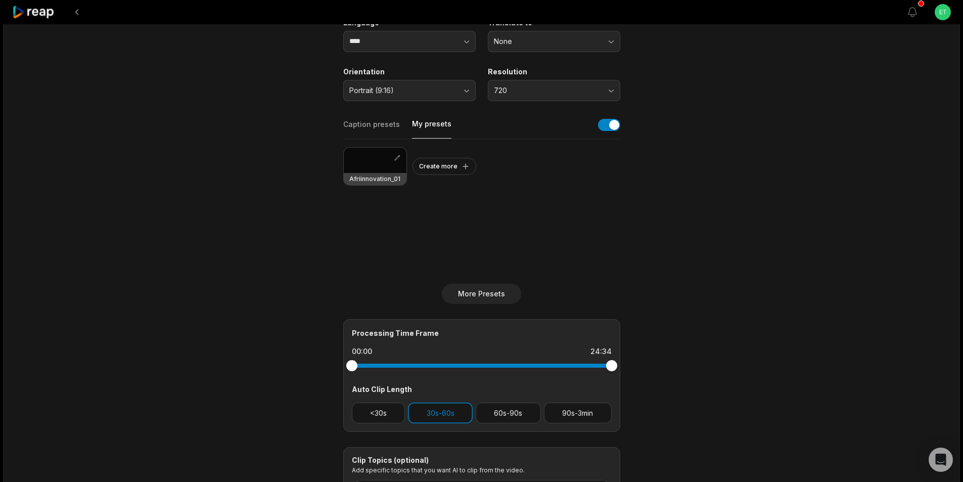
click at [432, 123] on button "My presets" at bounding box center [431, 129] width 39 height 20
click at [377, 160] on div at bounding box center [375, 160] width 63 height 25
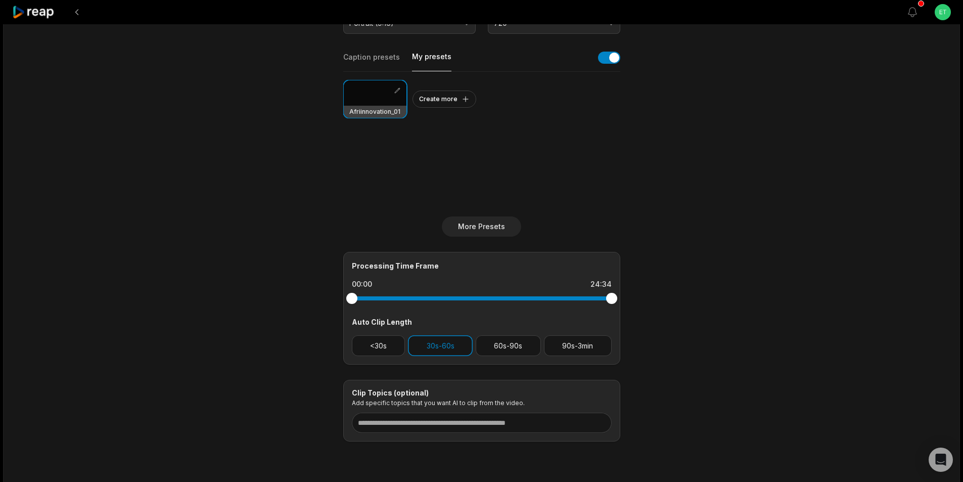
scroll to position [251, 0]
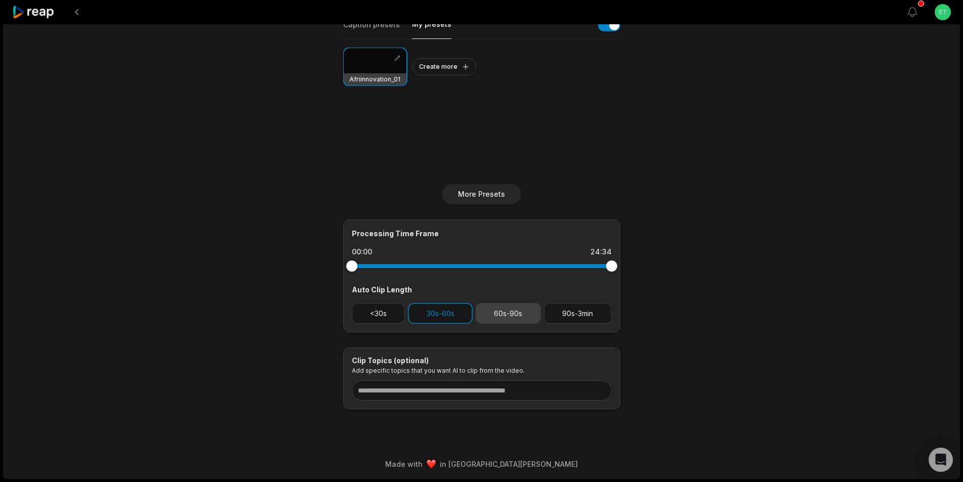
click at [509, 314] on button "60s-90s" at bounding box center [508, 313] width 65 height 21
click at [574, 311] on button "90s-3min" at bounding box center [578, 313] width 68 height 21
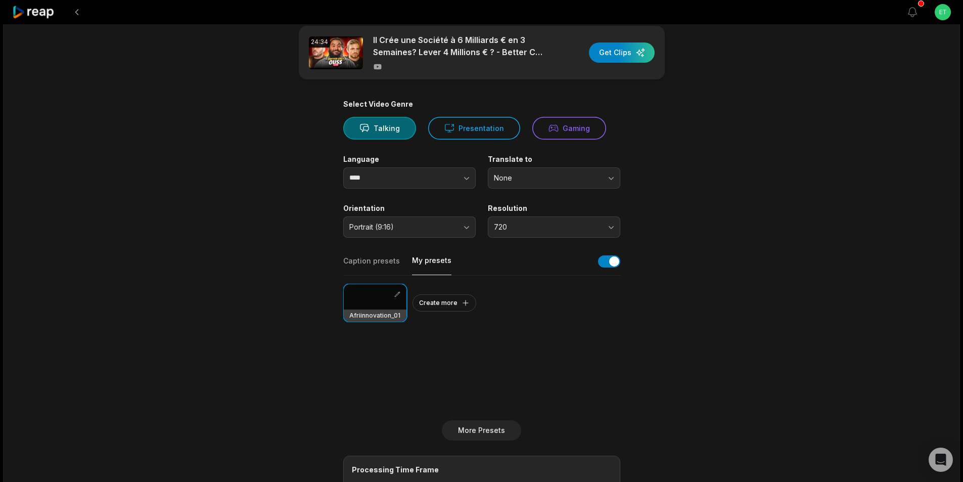
scroll to position [0, 0]
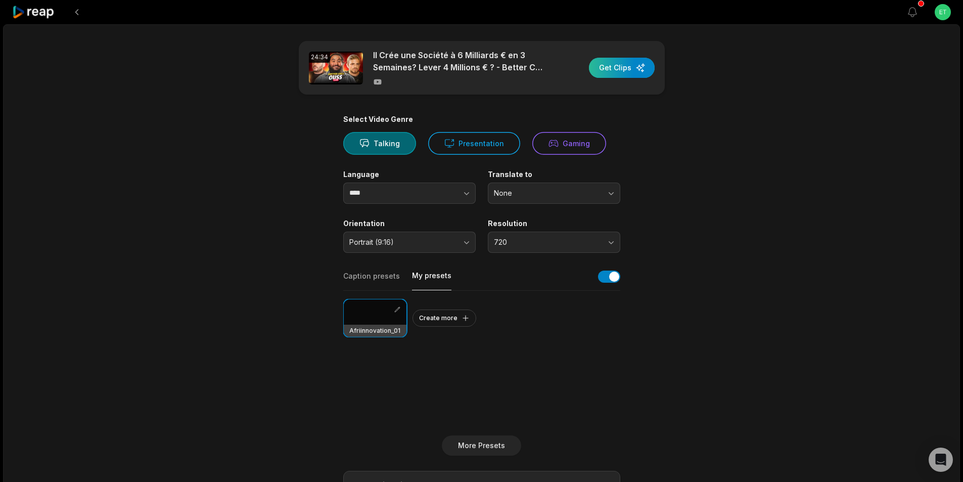
click at [626, 68] on div "button" at bounding box center [622, 68] width 66 height 20
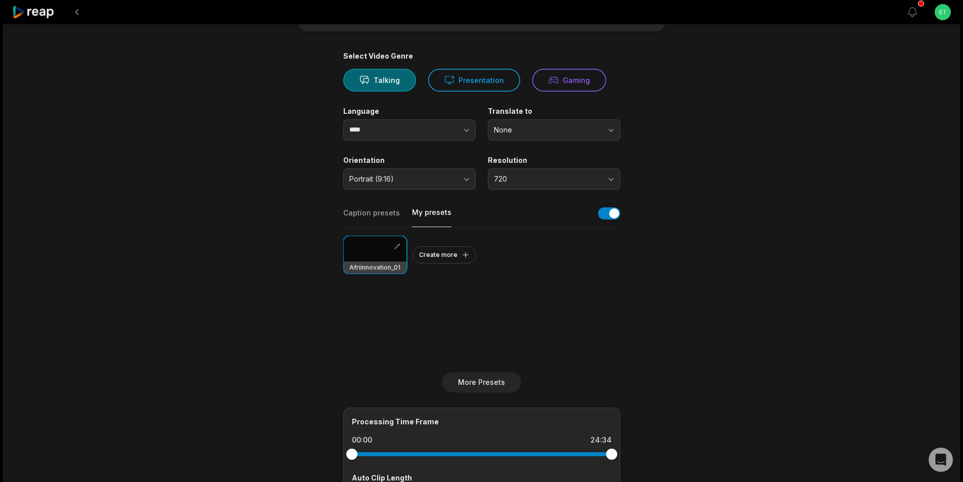
scroll to position [152, 0]
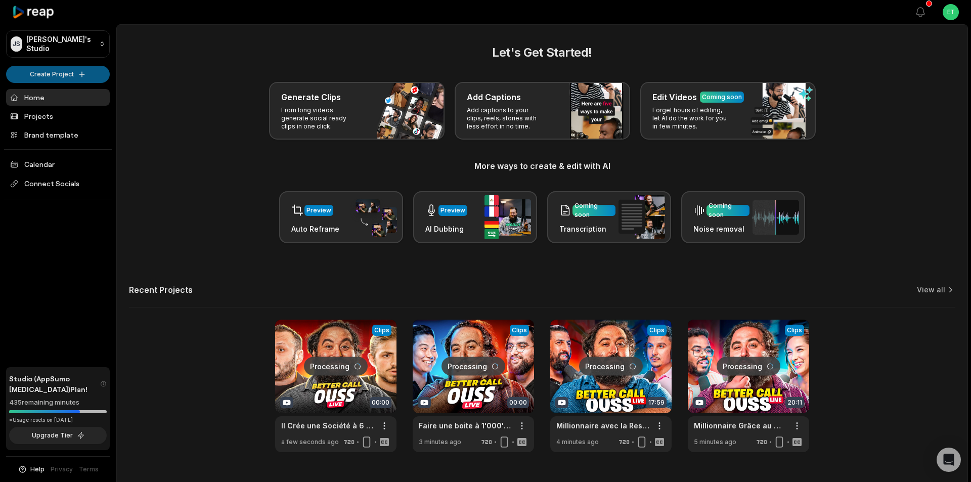
click at [69, 70] on html "JS Jonas's Studio Create Project Home Projects Brand template Calendar Connect …" at bounding box center [485, 241] width 971 height 482
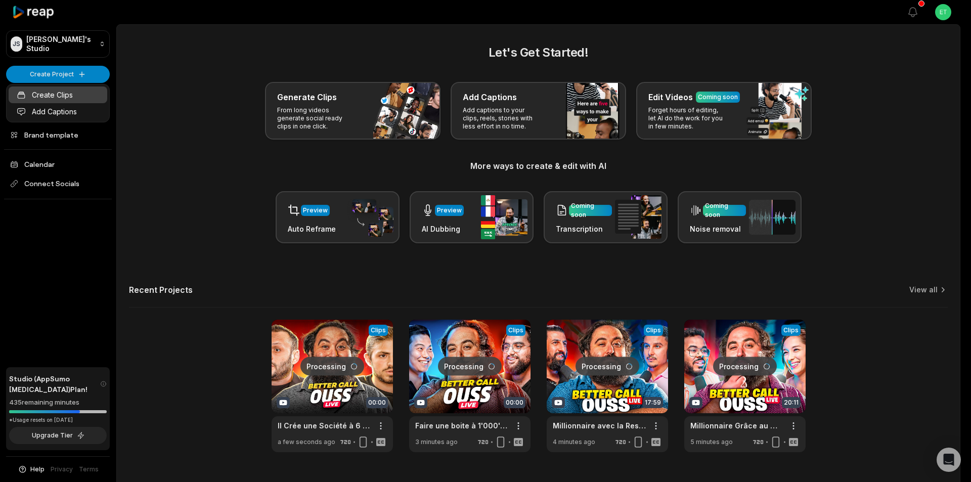
click at [50, 92] on link "Create Clips" at bounding box center [58, 94] width 99 height 17
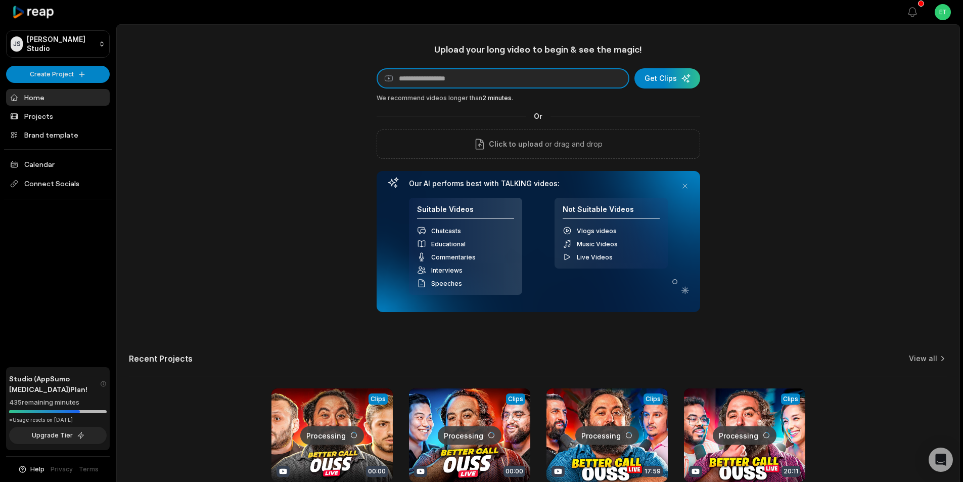
click at [429, 75] on input at bounding box center [503, 78] width 253 height 20
paste input "**********"
type input "**********"
click at [662, 78] on div "submit" at bounding box center [668, 78] width 66 height 20
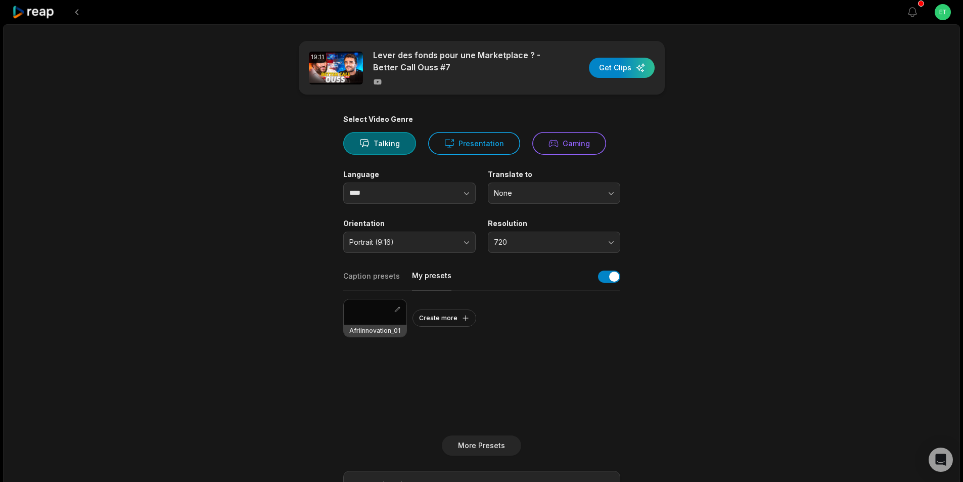
click at [423, 274] on button "My presets" at bounding box center [431, 281] width 39 height 20
click at [376, 305] on div at bounding box center [375, 311] width 63 height 25
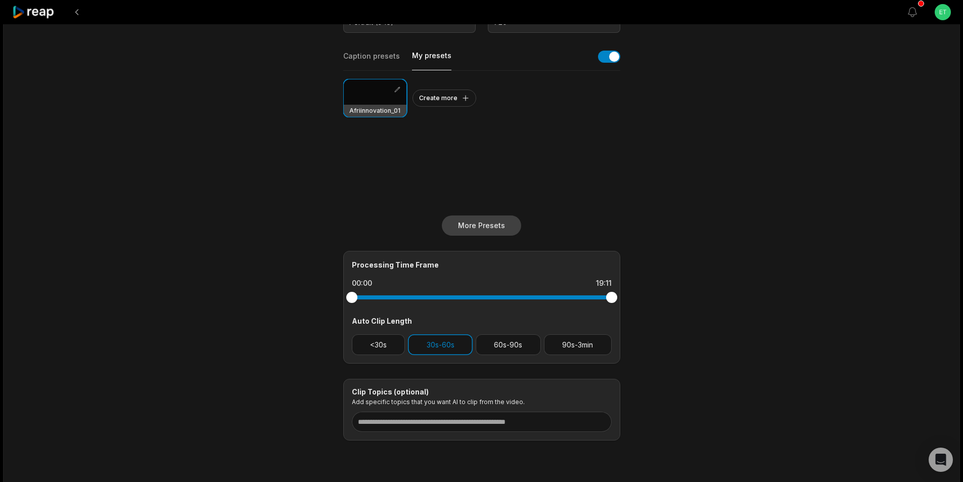
scroll to position [251, 0]
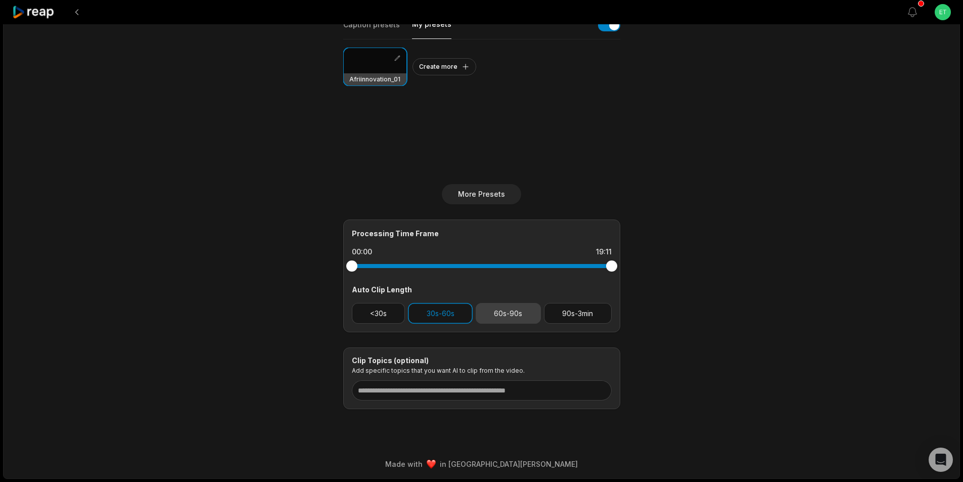
click at [511, 310] on button "60s-90s" at bounding box center [508, 313] width 65 height 21
drag, startPoint x: 568, startPoint y: 307, endPoint x: 586, endPoint y: 311, distance: 18.0
click at [569, 308] on button "90s-3min" at bounding box center [578, 313] width 68 height 21
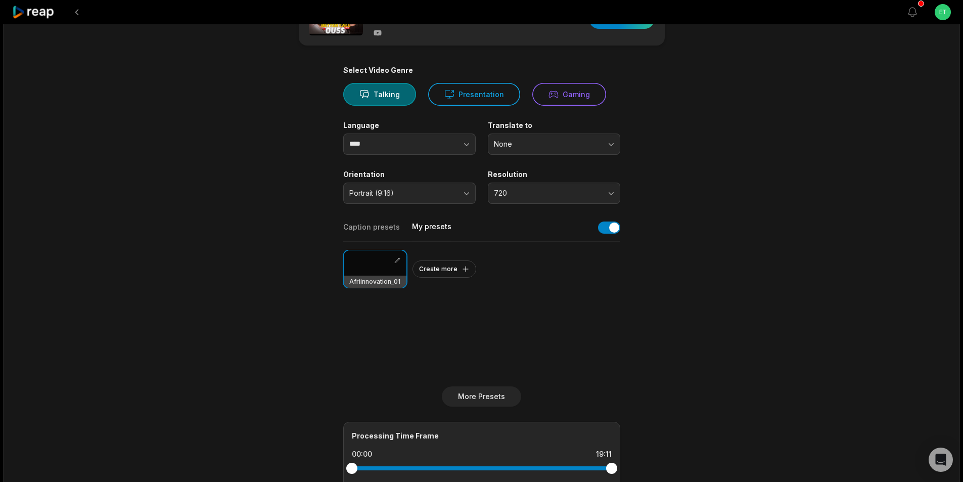
scroll to position [0, 0]
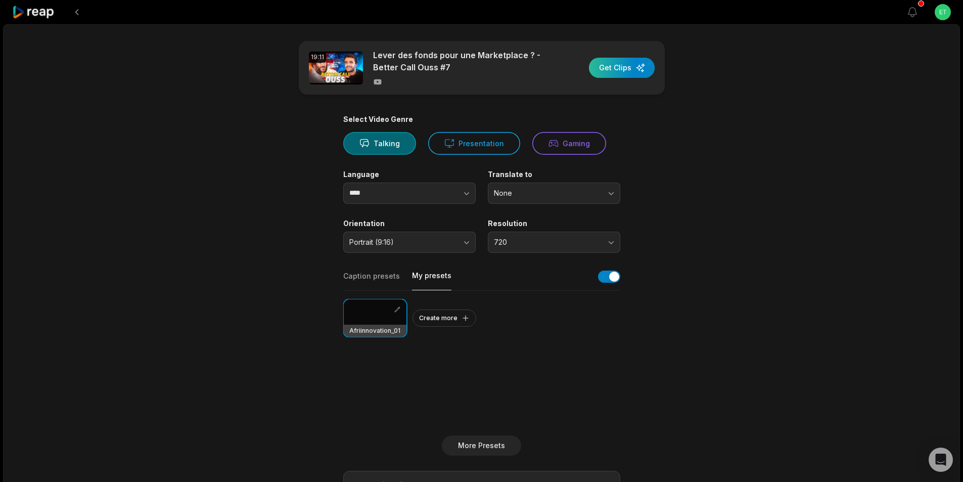
click at [628, 69] on div "button" at bounding box center [622, 68] width 66 height 20
